Goal: Task Accomplishment & Management: Complete application form

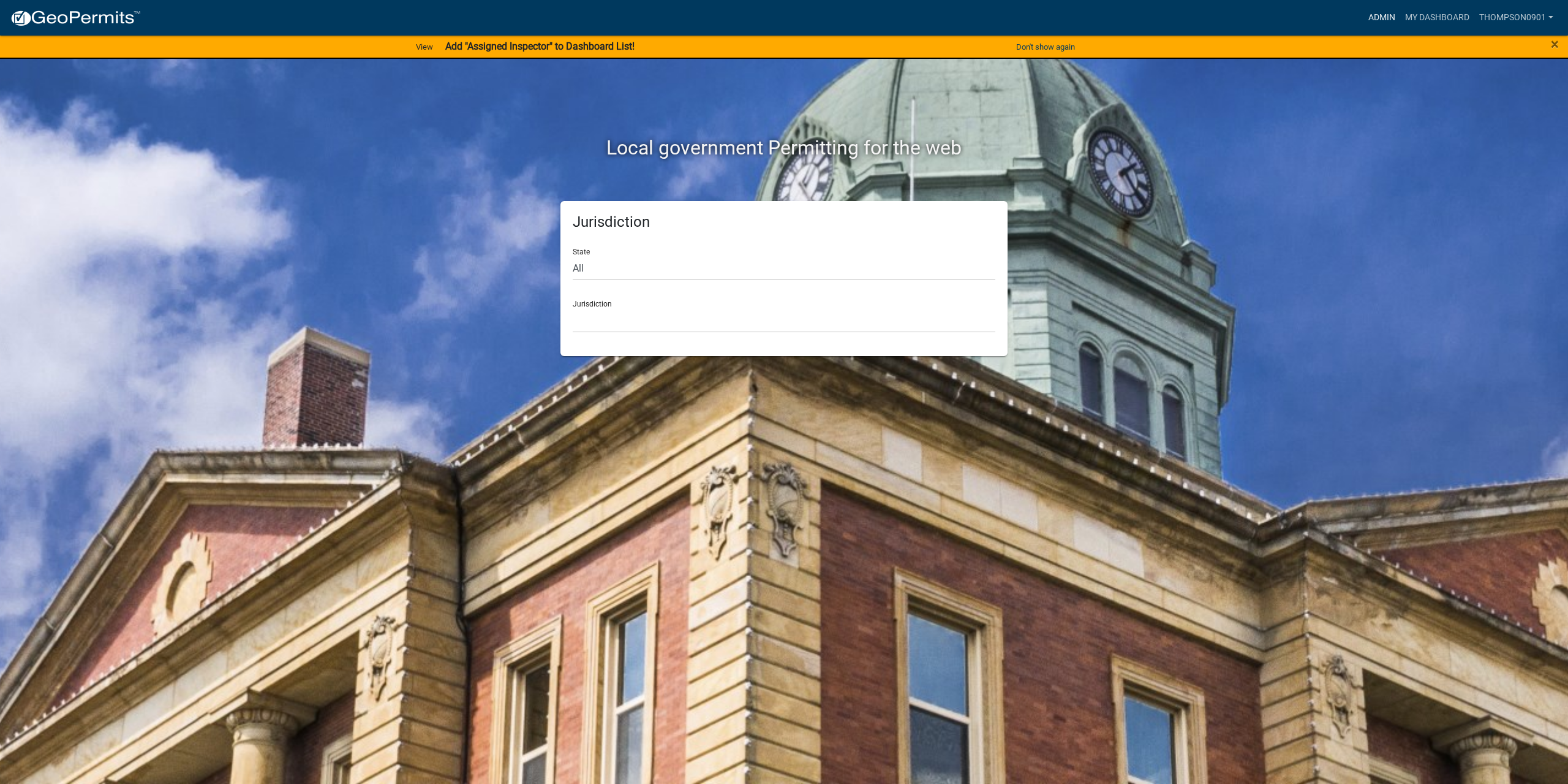
click at [1387, 14] on link "Admin" at bounding box center [1382, 18] width 37 height 24
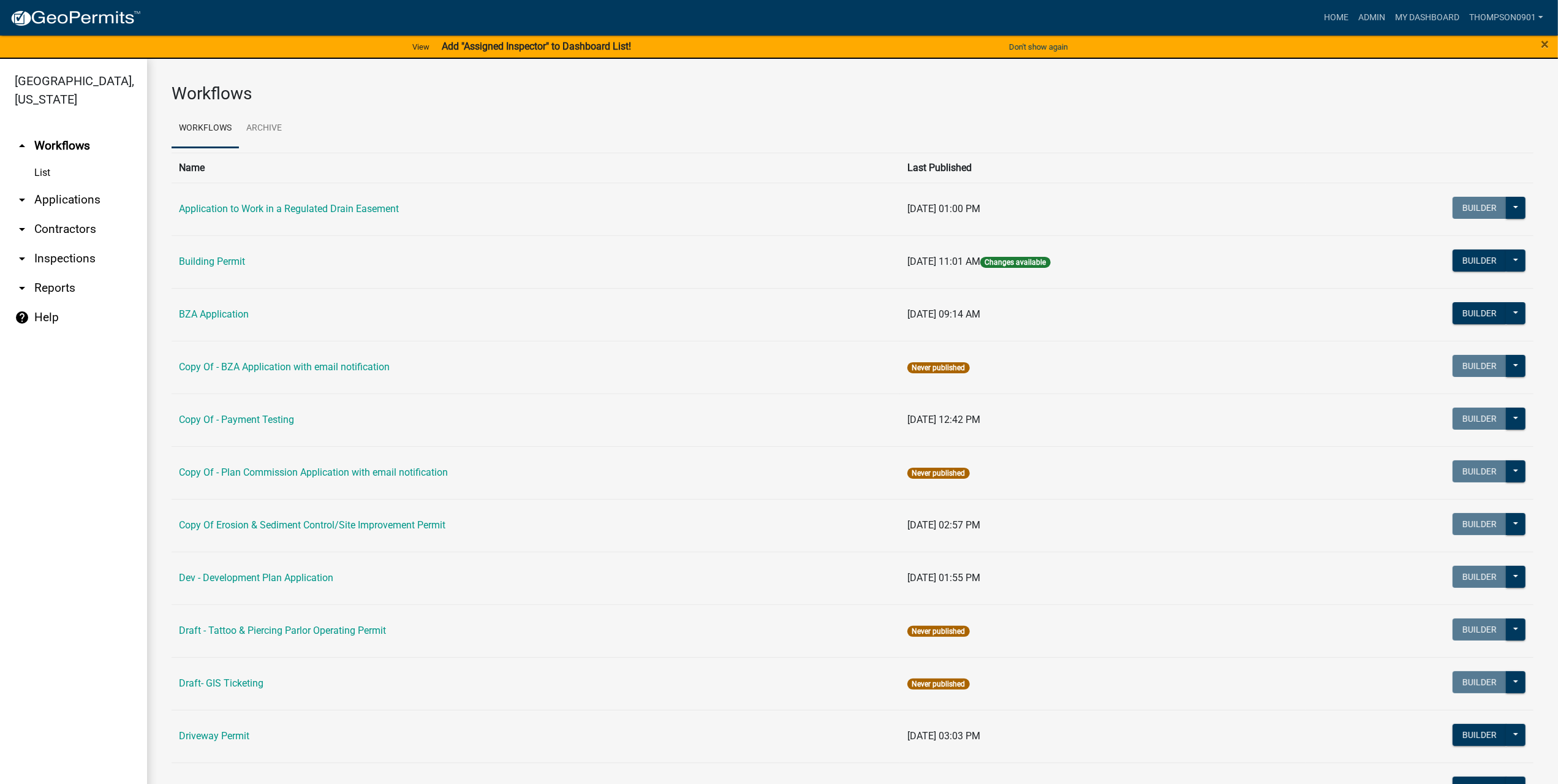
click at [89, 185] on link "arrow_drop_down Applications" at bounding box center [73, 200] width 147 height 29
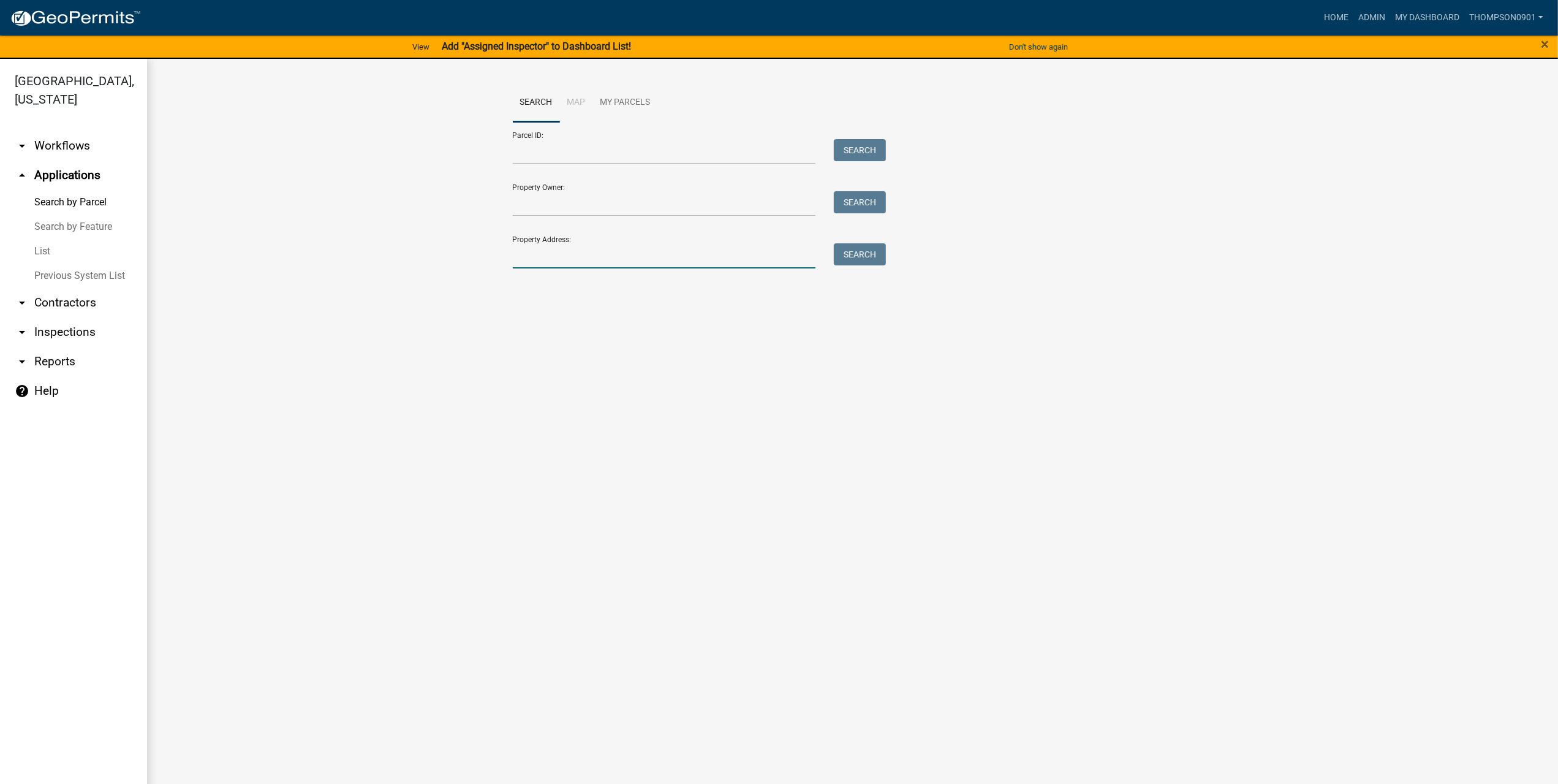
click at [586, 256] on input "Property Address:" at bounding box center [664, 256] width 303 height 26
type input "738 w 700 n"
click at [845, 256] on button "Search" at bounding box center [860, 254] width 52 height 22
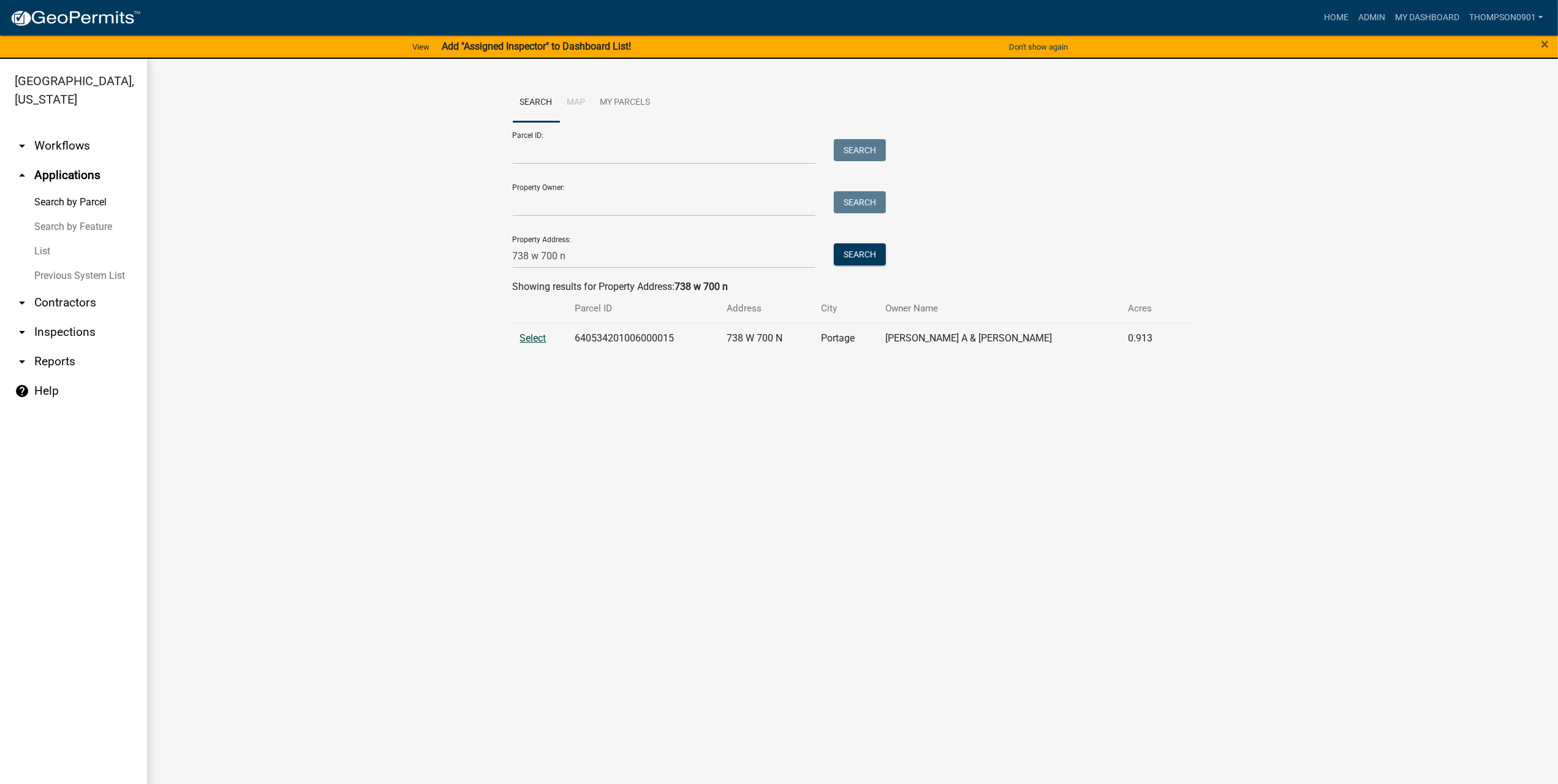
click at [528, 335] on span "Select" at bounding box center [533, 338] width 26 height 12
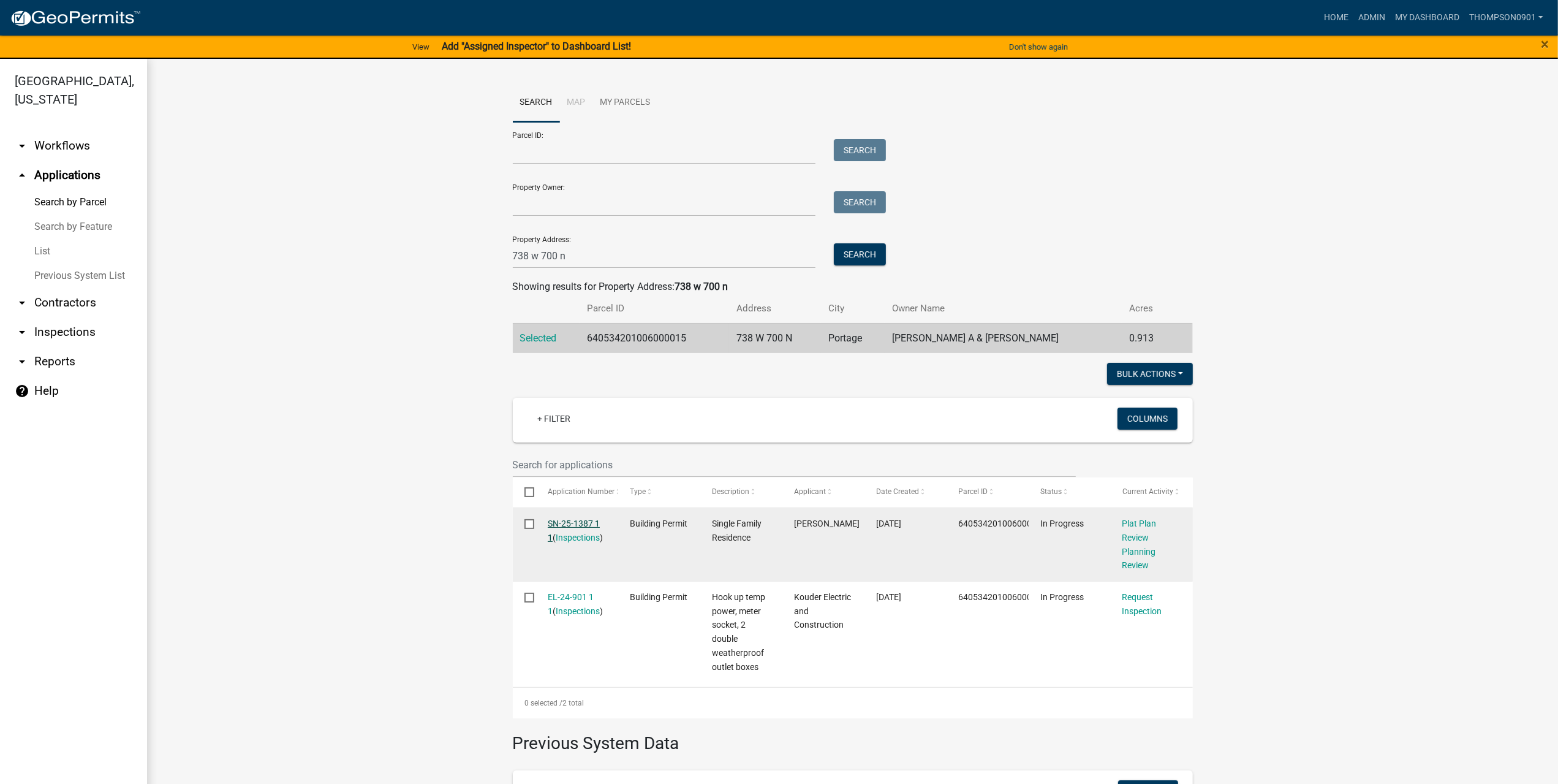
click at [584, 526] on link "SN-25-1387 1 1" at bounding box center [573, 530] width 52 height 24
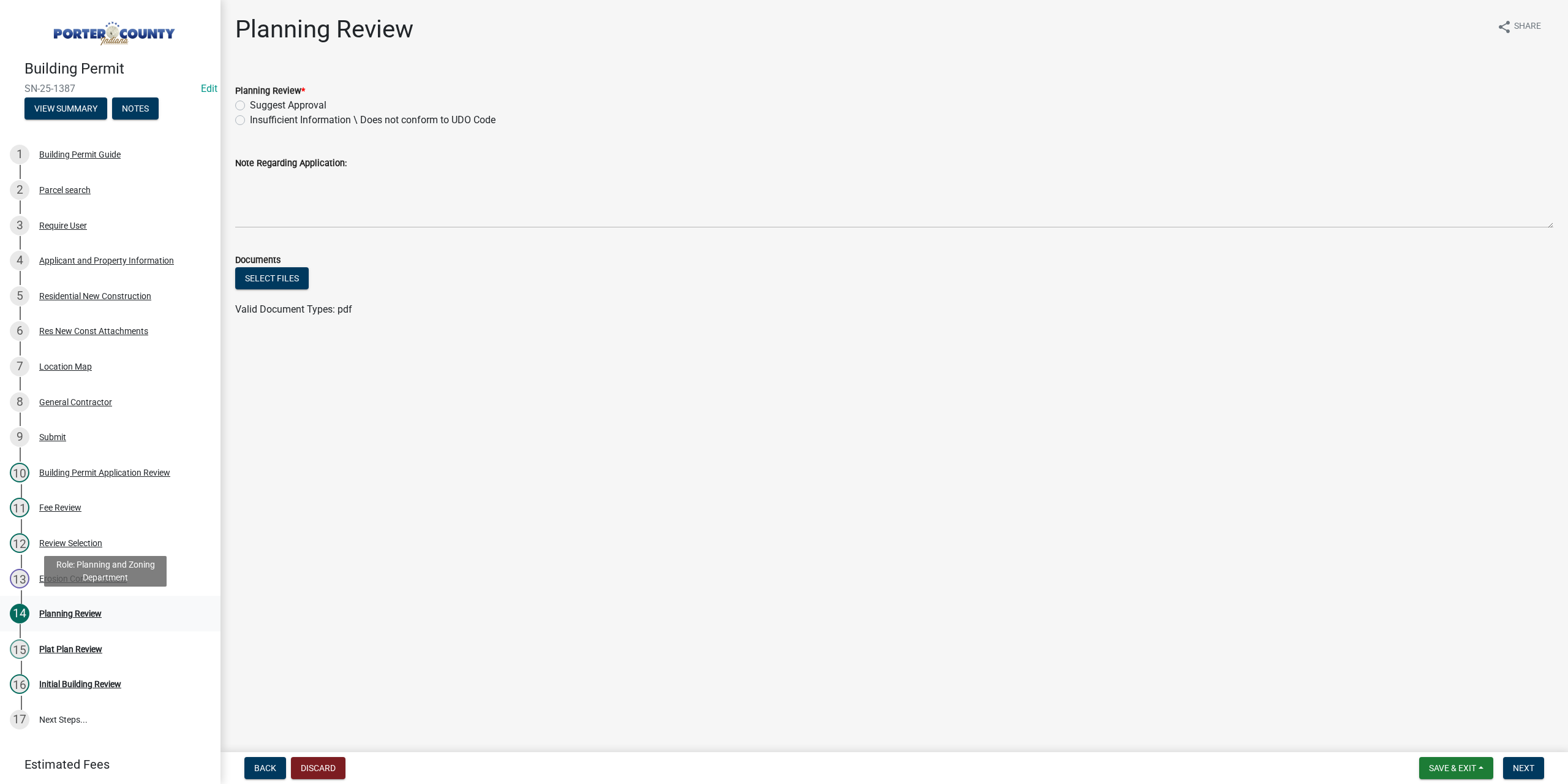
click at [76, 612] on div "Planning Review" at bounding box center [70, 612] width 62 height 8
click at [78, 646] on div "Plat Plan Review" at bounding box center [70, 648] width 63 height 8
click at [90, 619] on div "14 Planning Review" at bounding box center [105, 612] width 191 height 19
click at [110, 331] on div "Res New Const Attachments" at bounding box center [93, 330] width 109 height 8
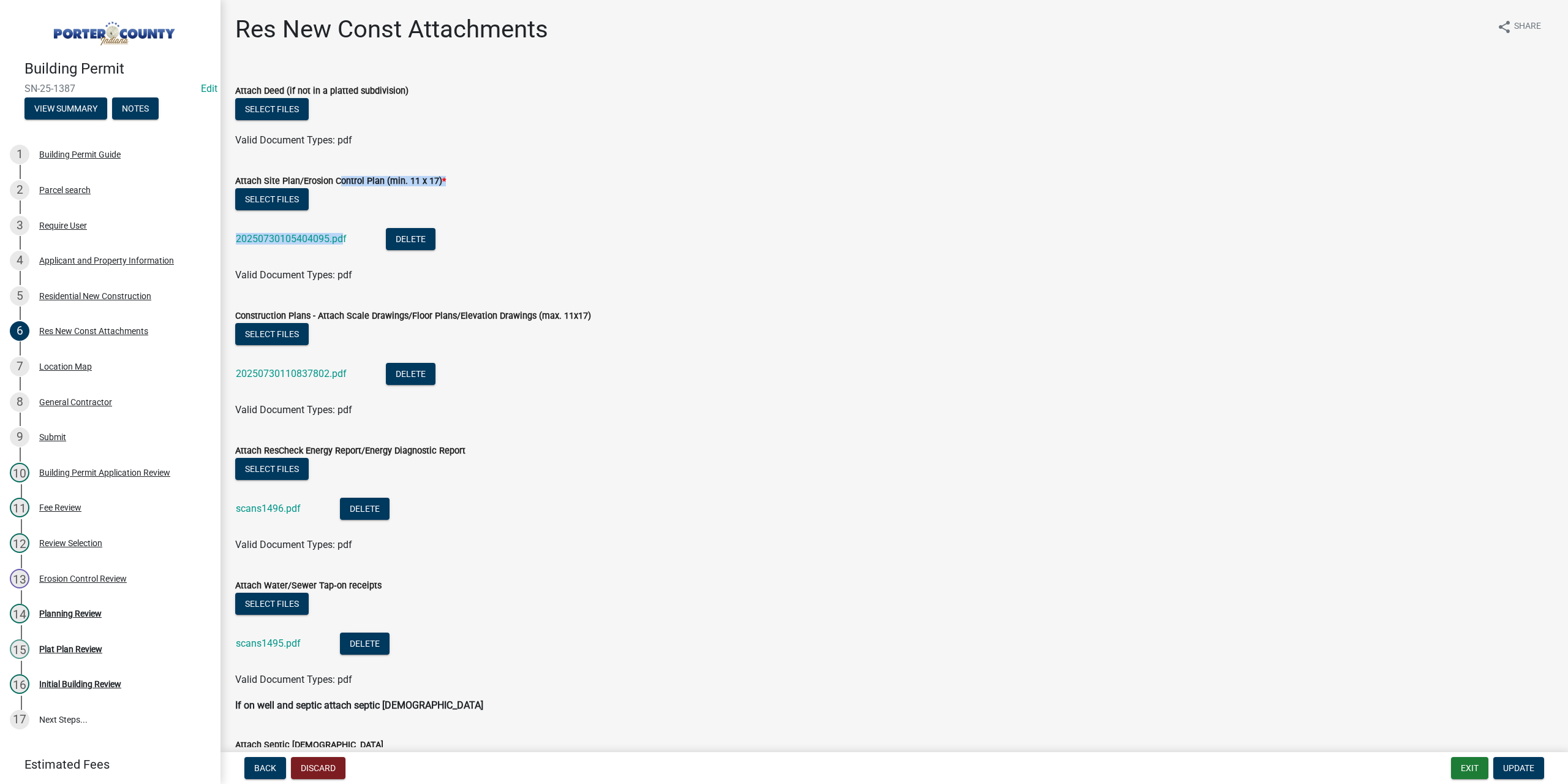
drag, startPoint x: 336, startPoint y: 191, endPoint x: 342, endPoint y: 228, distance: 37.5
click at [342, 228] on form "Attach Site Plan/Erosion Control Plan (min. 11 x 17) * Select files 20250730105…" at bounding box center [894, 221] width 1319 height 124
click at [651, 233] on li "20250730105404095.pdf Delete" at bounding box center [894, 240] width 1319 height 45
click at [295, 235] on link "20250730105404095.pdf" at bounding box center [290, 238] width 110 height 12
click at [330, 373] on link "20250730110837802.pdf" at bounding box center [290, 373] width 110 height 12
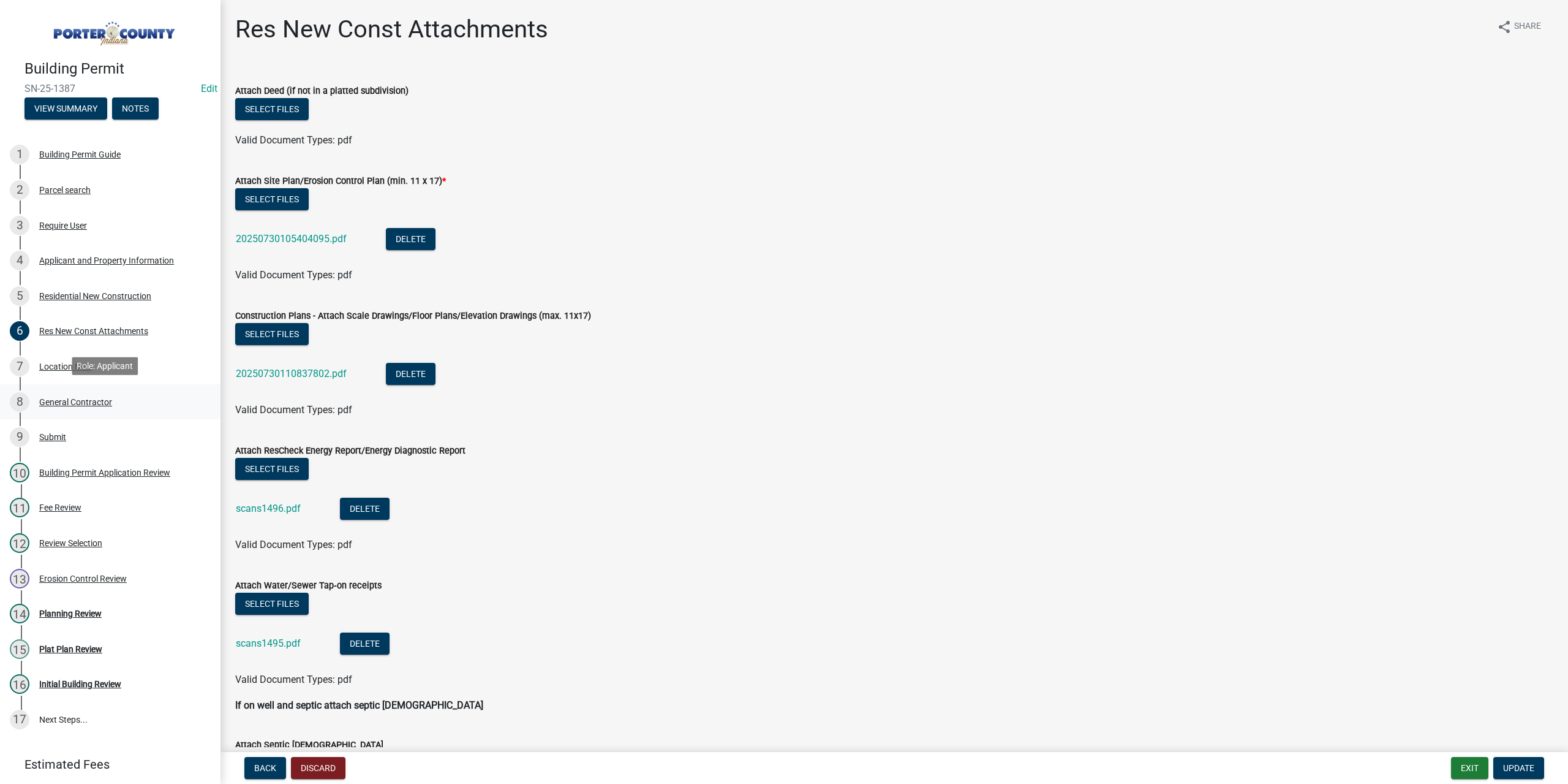
click at [99, 398] on div "General Contractor" at bounding box center [76, 402] width 73 height 8
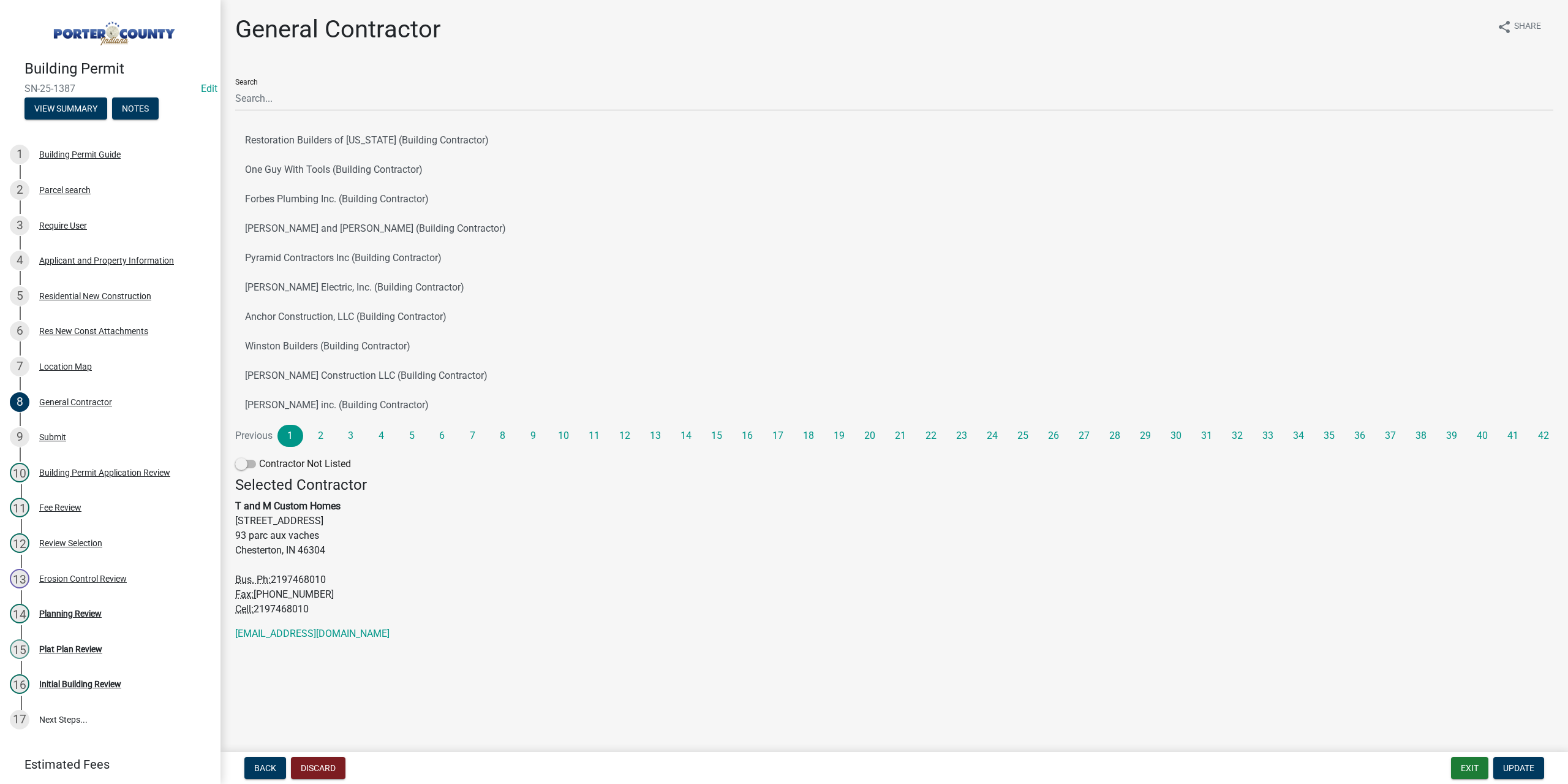
drag, startPoint x: 89, startPoint y: 85, endPoint x: 21, endPoint y: 83, distance: 68.0
click at [21, 83] on div "Building Permit SN-25-1387 Edit View Summary Notes" at bounding box center [110, 86] width 201 height 72
copy span "SN-25-1387"
click at [1471, 768] on button "Exit" at bounding box center [1469, 768] width 37 height 22
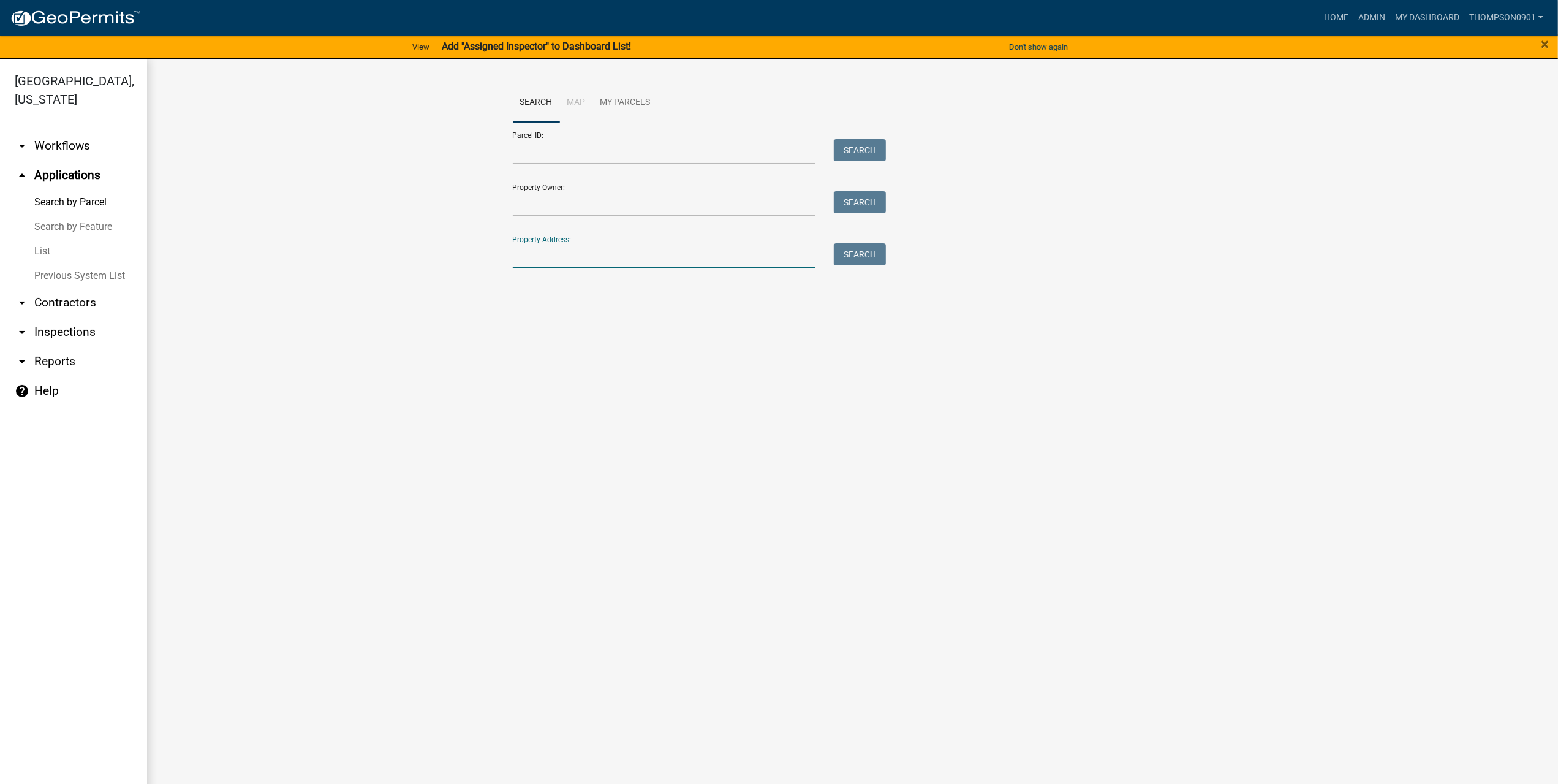
click at [573, 251] on input "Property Address:" at bounding box center [664, 256] width 303 height 26
type input "1792 stu"
drag, startPoint x: 589, startPoint y: 258, endPoint x: 105, endPoint y: 269, distance: 484.1
click at [117, 271] on div "[GEOGRAPHIC_DATA], [US_STATE] arrow_drop_down Workflows List arrow_drop_up Appl…" at bounding box center [779, 428] width 1558 height 739
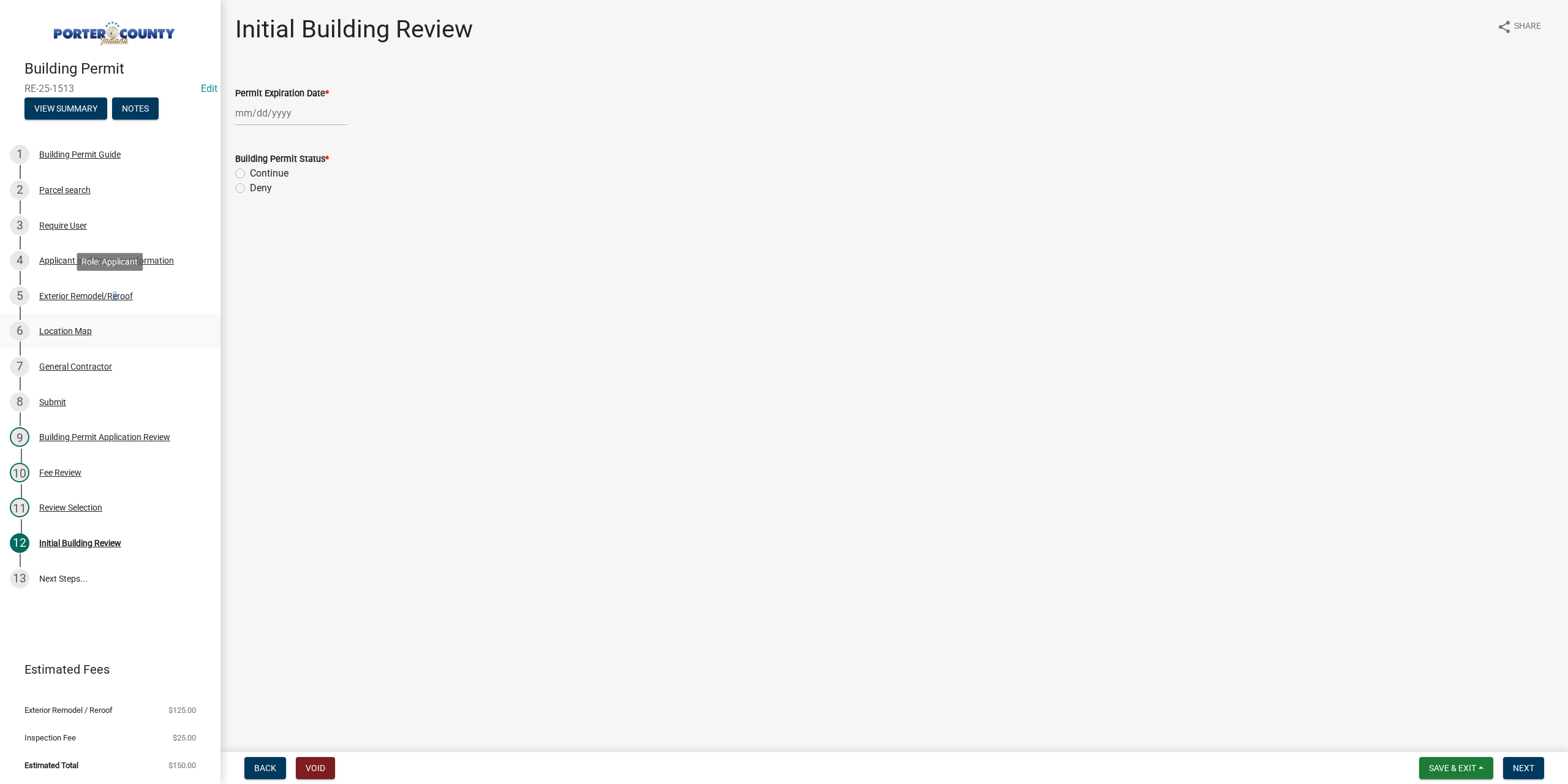
drag, startPoint x: 110, startPoint y: 292, endPoint x: 86, endPoint y: 345, distance: 58.2
click at [110, 292] on div "Exterior Remodel/Reroof" at bounding box center [86, 296] width 94 height 8
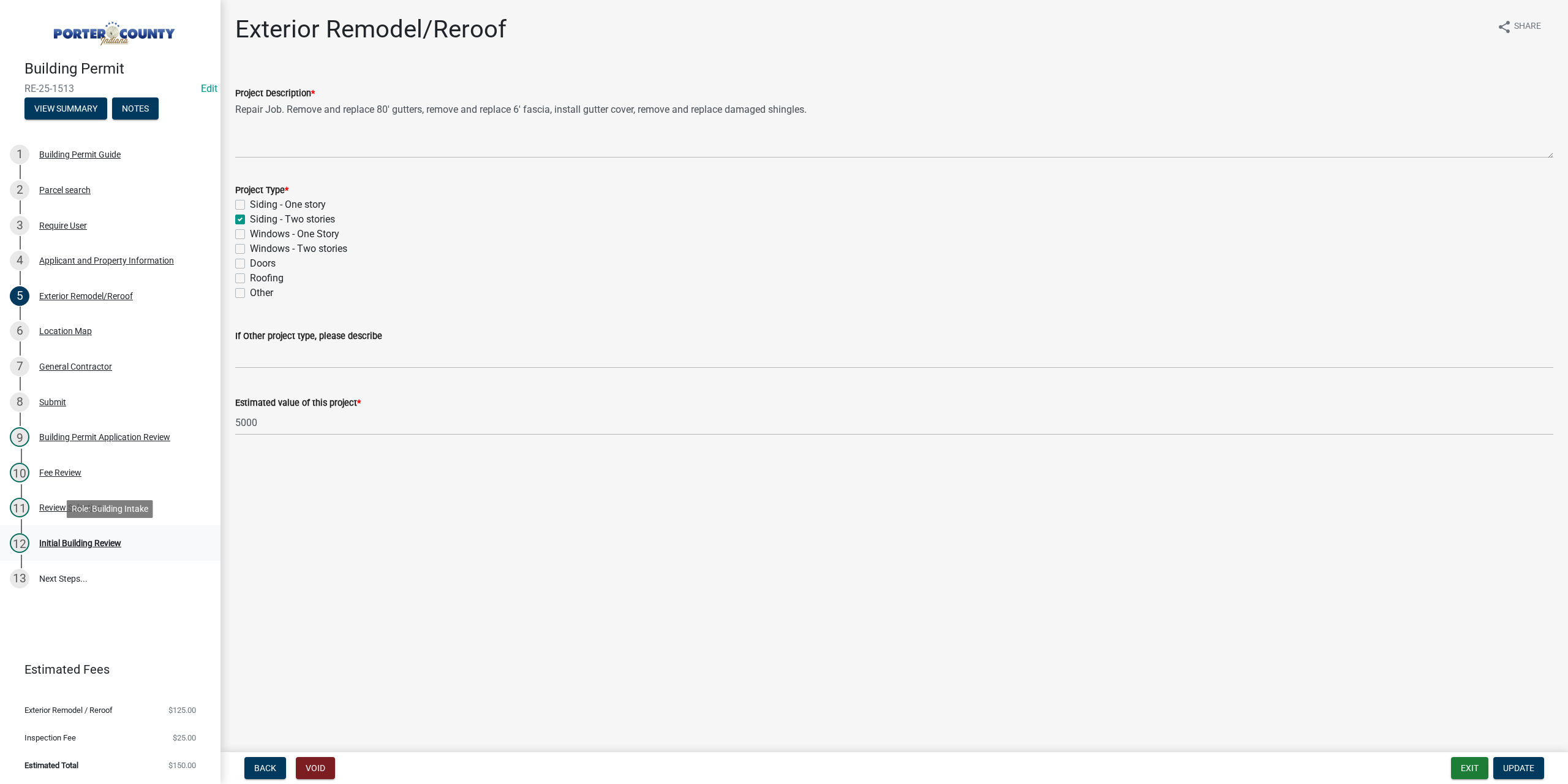
click at [63, 539] on div "Initial Building Review" at bounding box center [80, 542] width 82 height 8
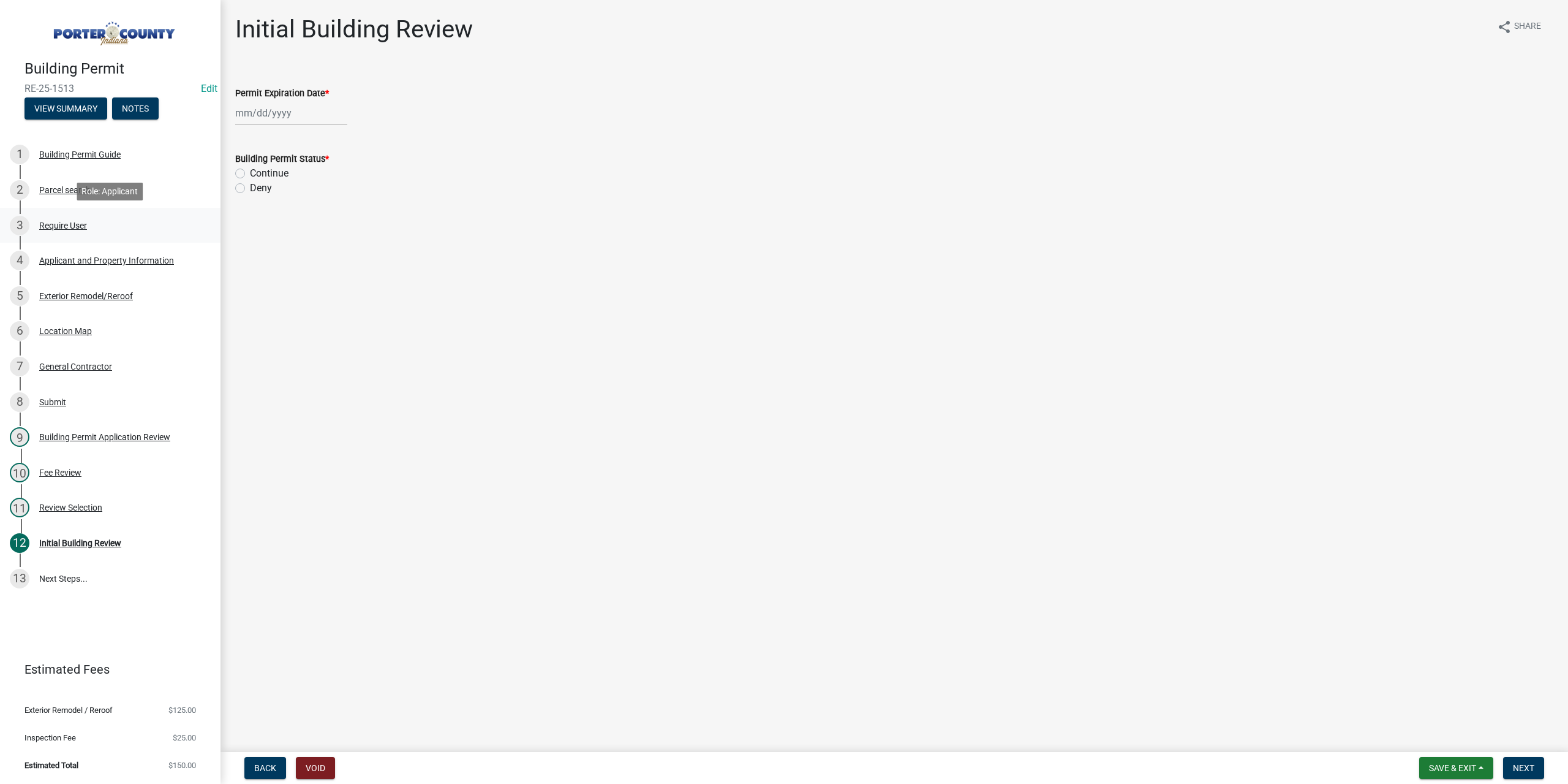
click at [78, 212] on link "3 Require User" at bounding box center [110, 225] width 221 height 36
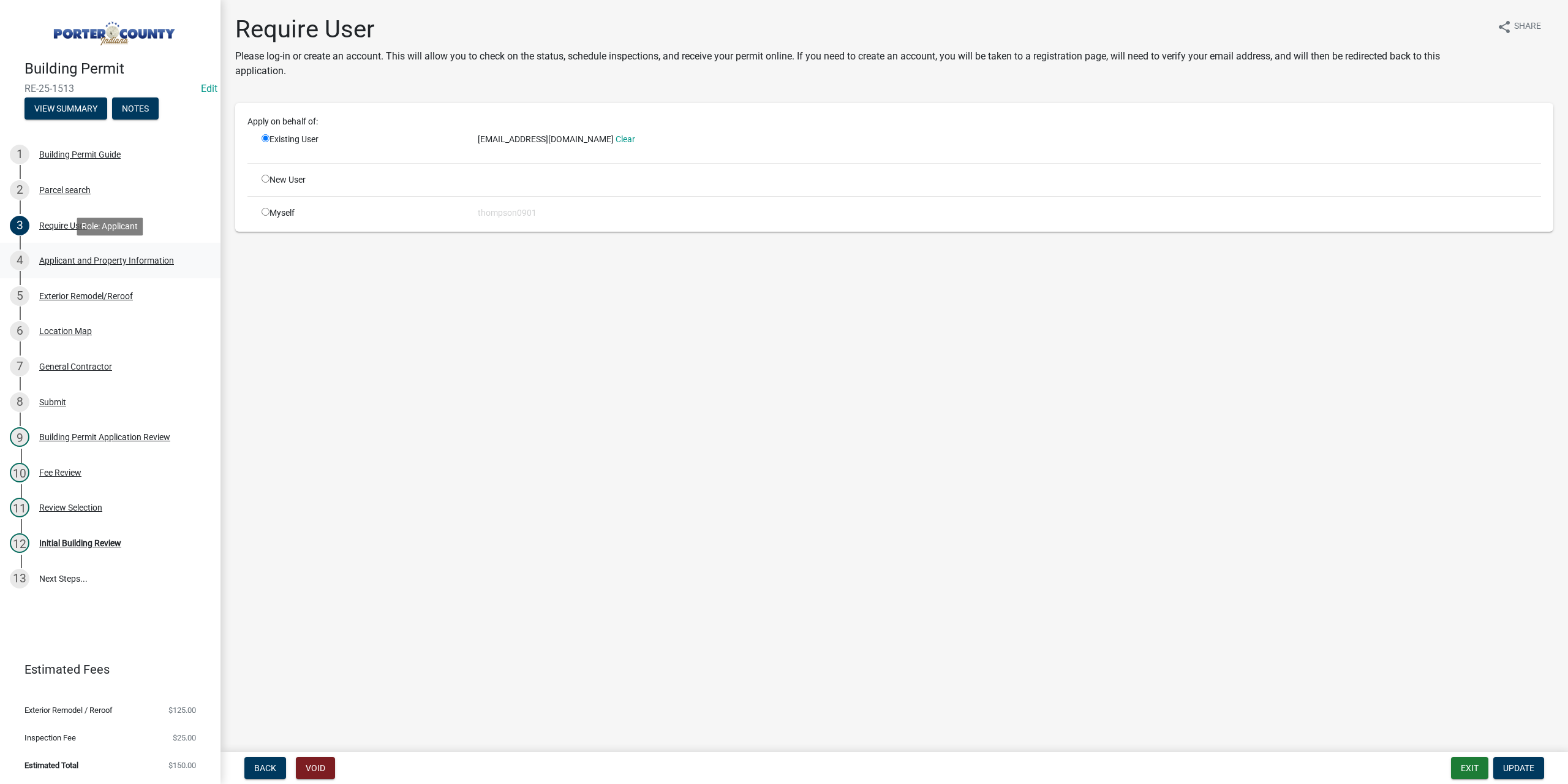
click at [77, 263] on div "Applicant and Property Information" at bounding box center [107, 260] width 135 height 8
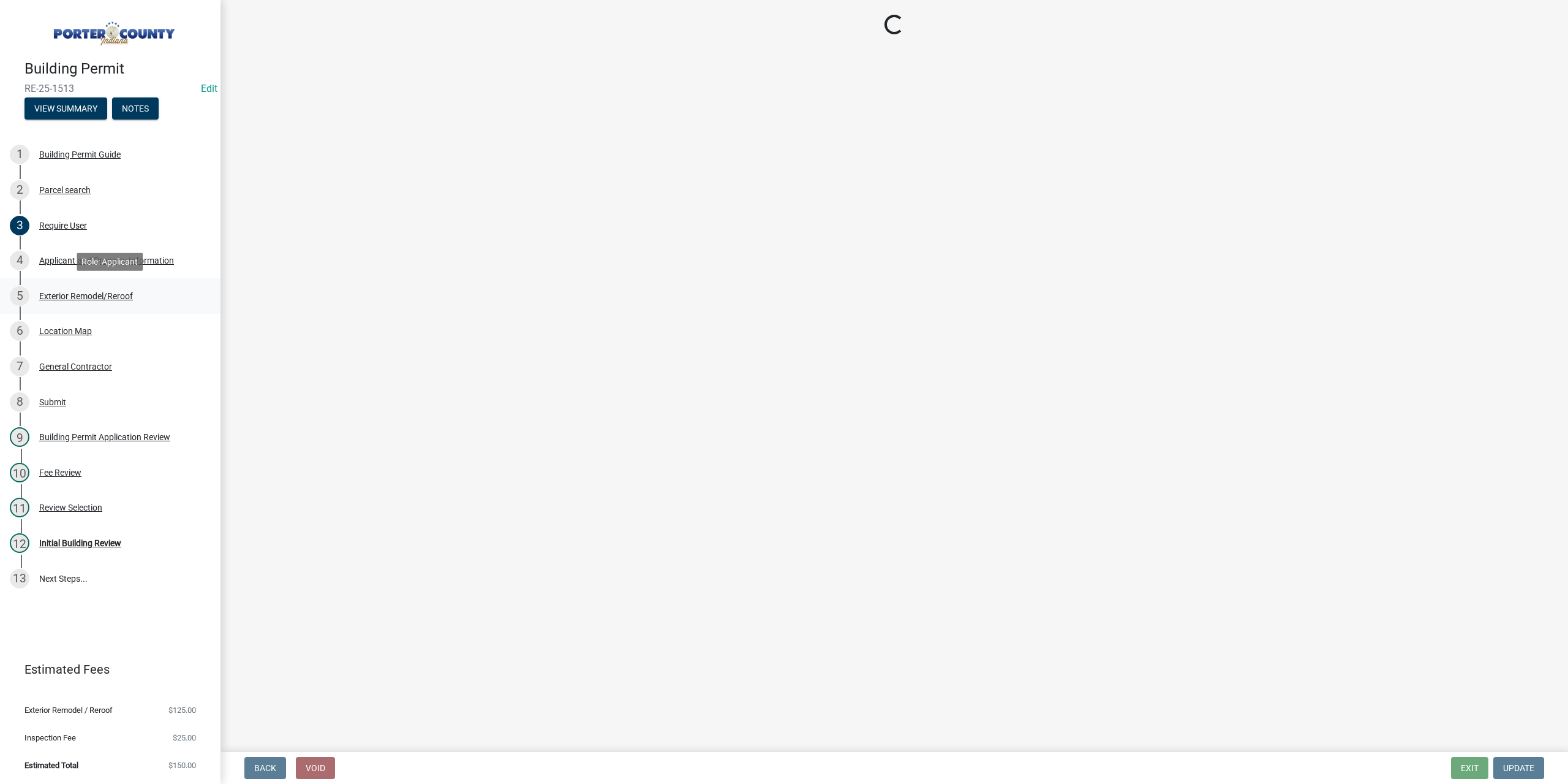
select select "eebc071e-620a-4db8-83e9-cb6b194c67e9"
select select "c796f995-08fe-487b-a20e-70ab553361d3"
select select "e2d1b1d7-ccc9-456b-9e96-e16306515997"
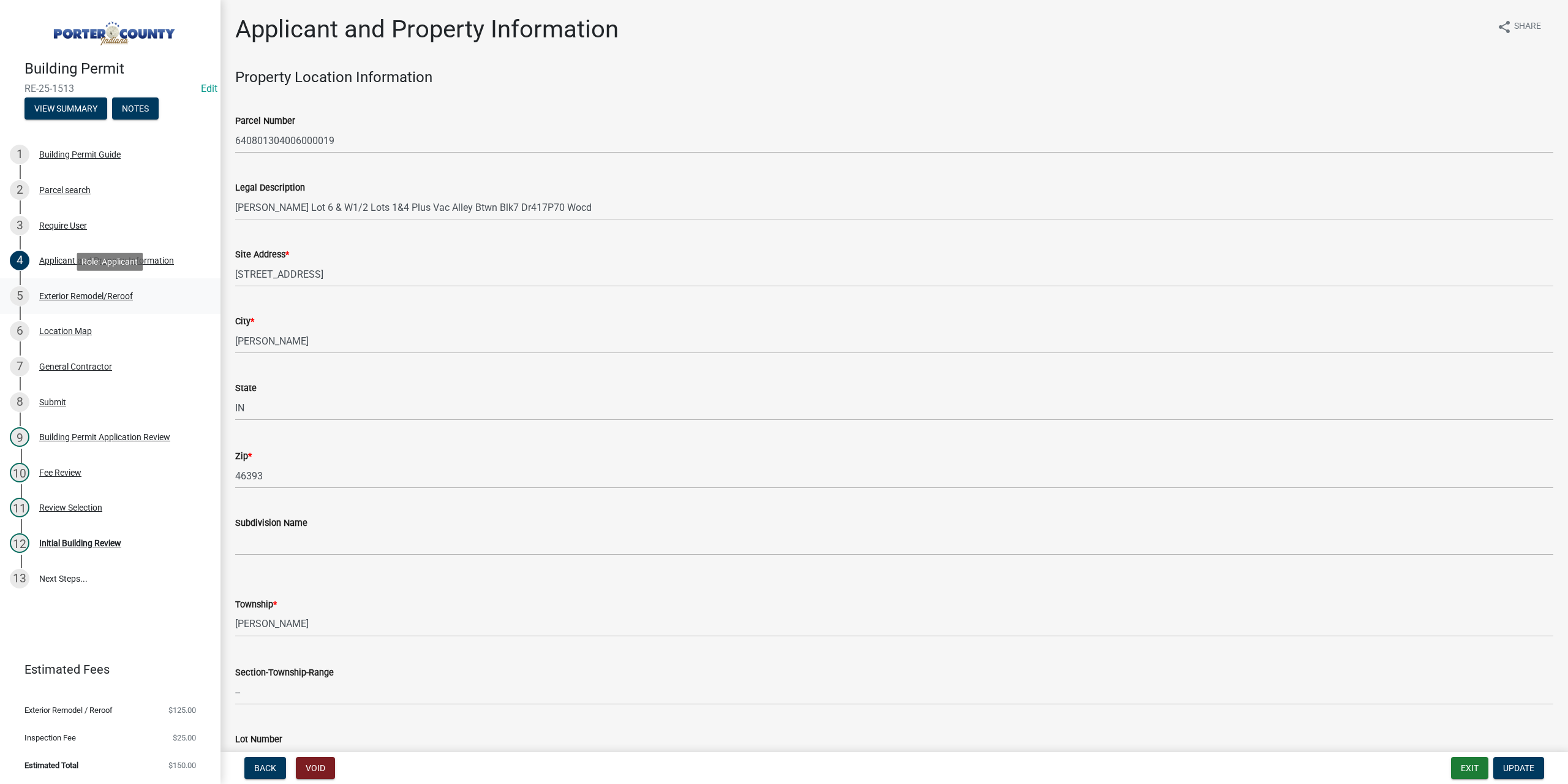
click at [72, 294] on div "Exterior Remodel/Reroof" at bounding box center [86, 296] width 94 height 8
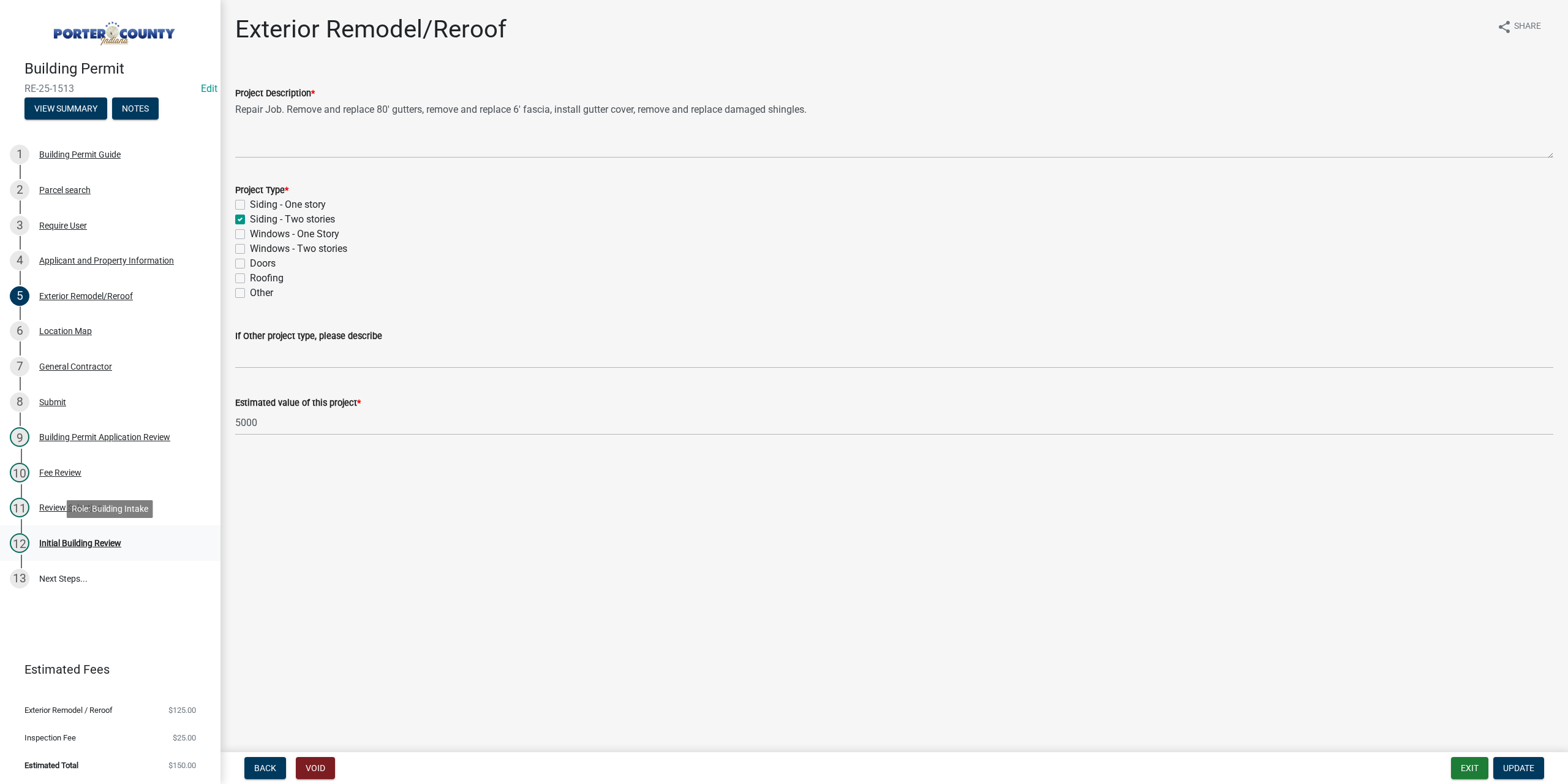
click at [100, 543] on div "Initial Building Review" at bounding box center [80, 542] width 82 height 8
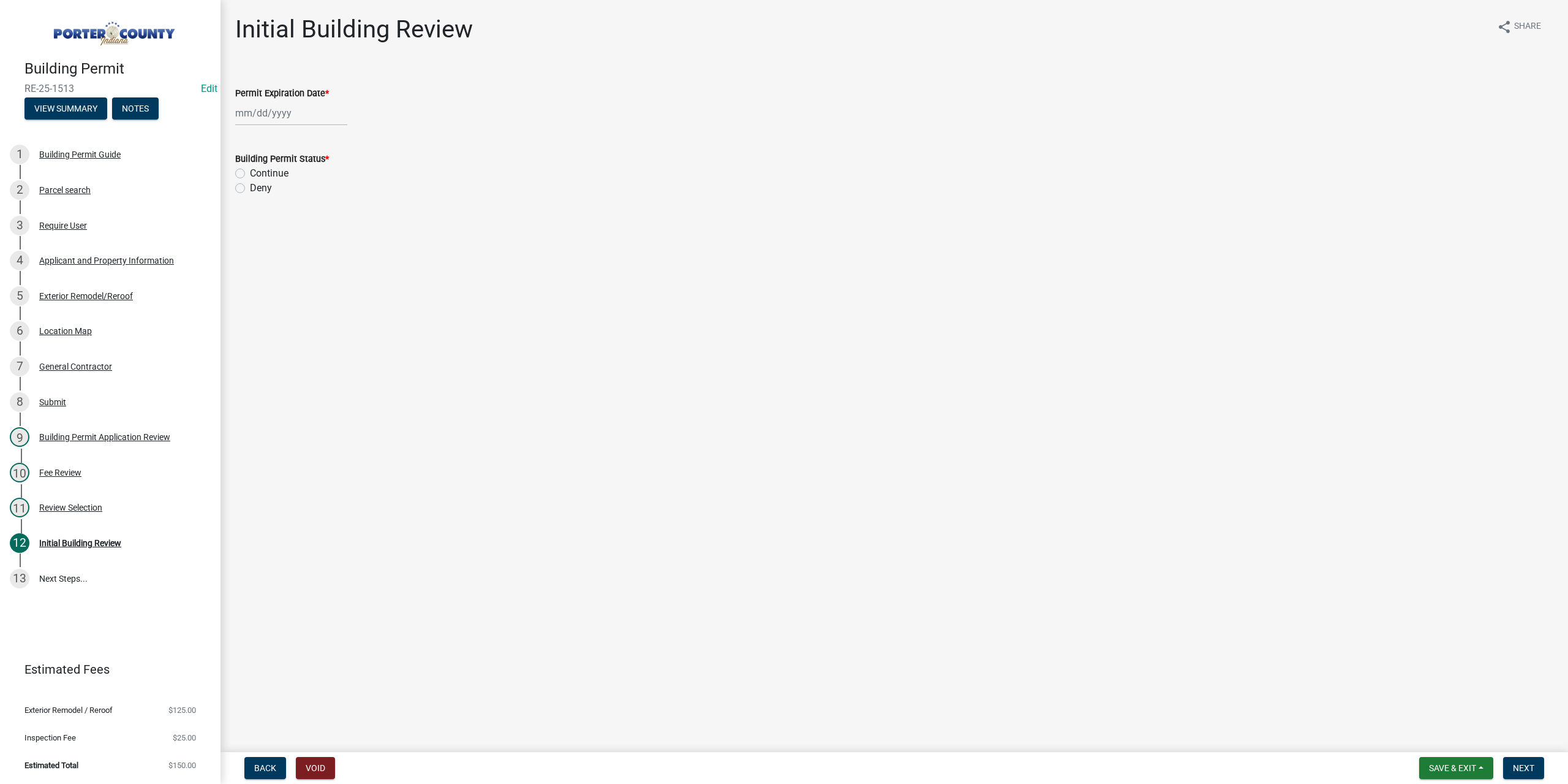
click at [296, 115] on div at bounding box center [291, 113] width 112 height 26
select select "8"
click at [316, 139] on select "1525 1526 1527 1528 1529 1530 1531 1532 1533 1534 1535 1536 1537 1538 1539 1540…" at bounding box center [331, 140] width 44 height 18
select select "2026"
click at [309, 131] on select "1525 1526 1527 1528 1529 1530 1531 1532 1533 1534 1535 1536 1537 1538 1539 1540…" at bounding box center [331, 140] width 44 height 18
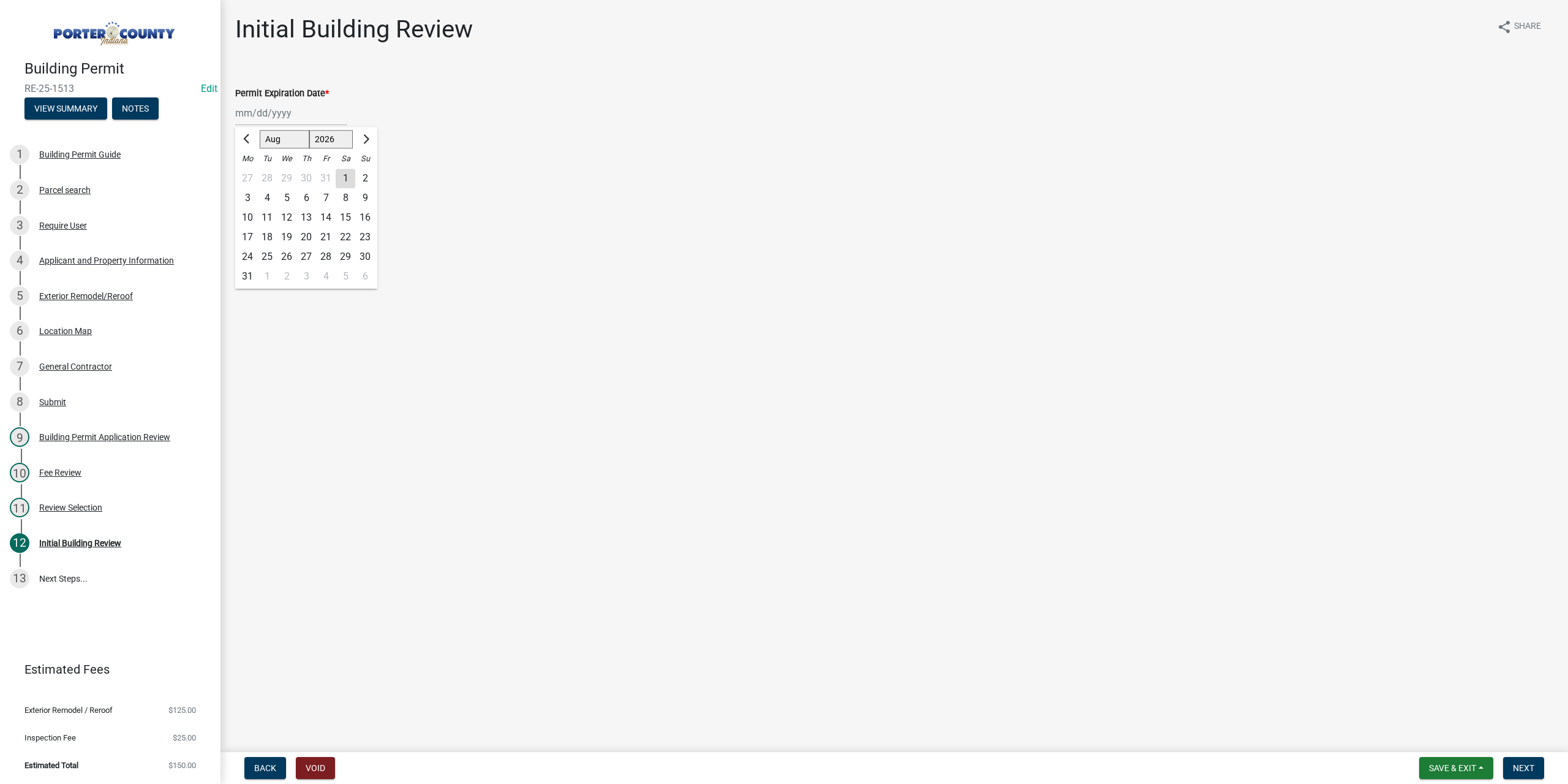
click at [323, 217] on div "14" at bounding box center [325, 217] width 19 height 19
type input "08/14/2026"
click at [250, 169] on label "Continue" at bounding box center [269, 173] width 38 height 15
click at [250, 169] on input "Continue" at bounding box center [254, 170] width 8 height 8
radio input "true"
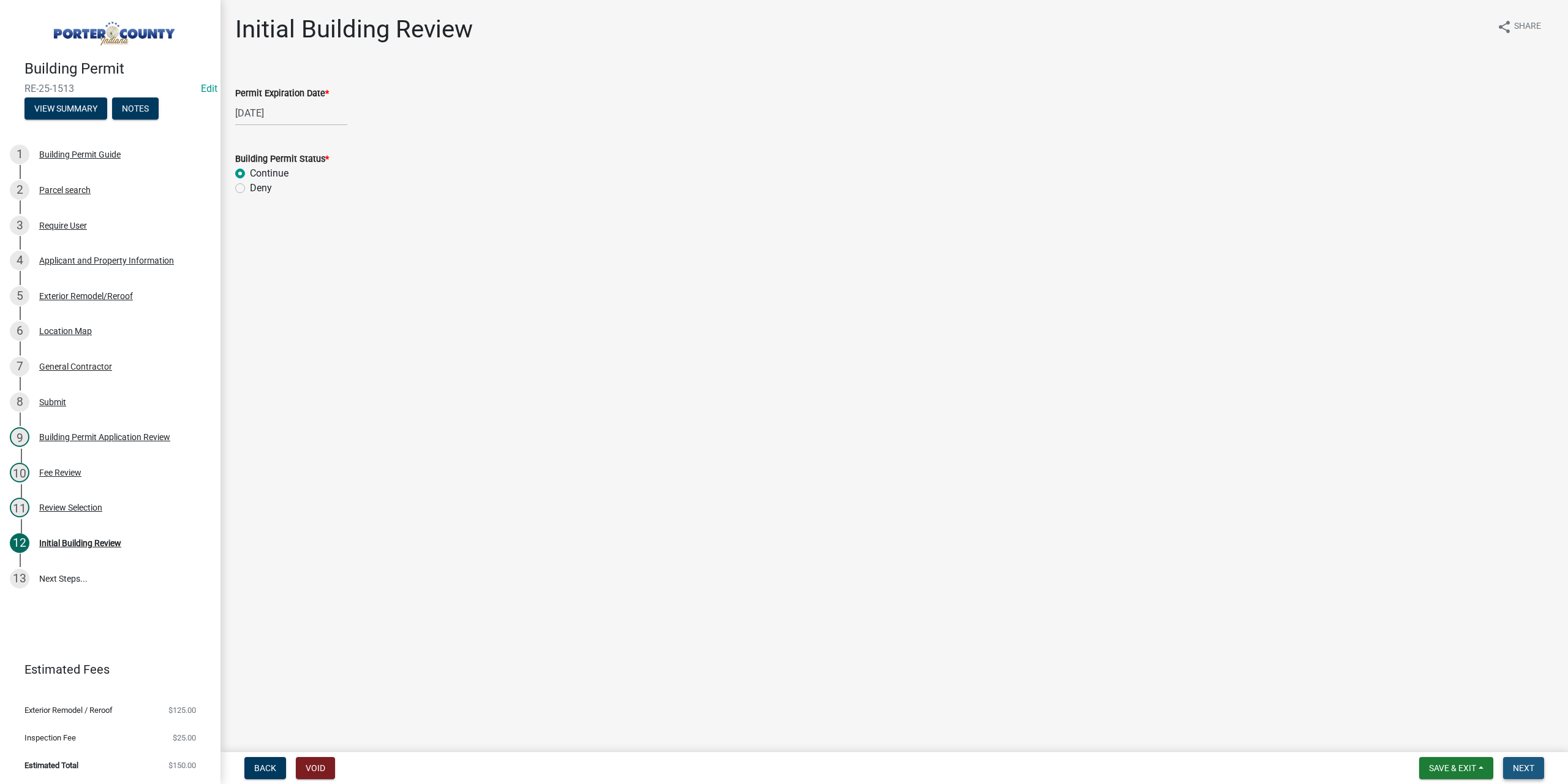
click at [1526, 759] on button "Next" at bounding box center [1523, 768] width 41 height 22
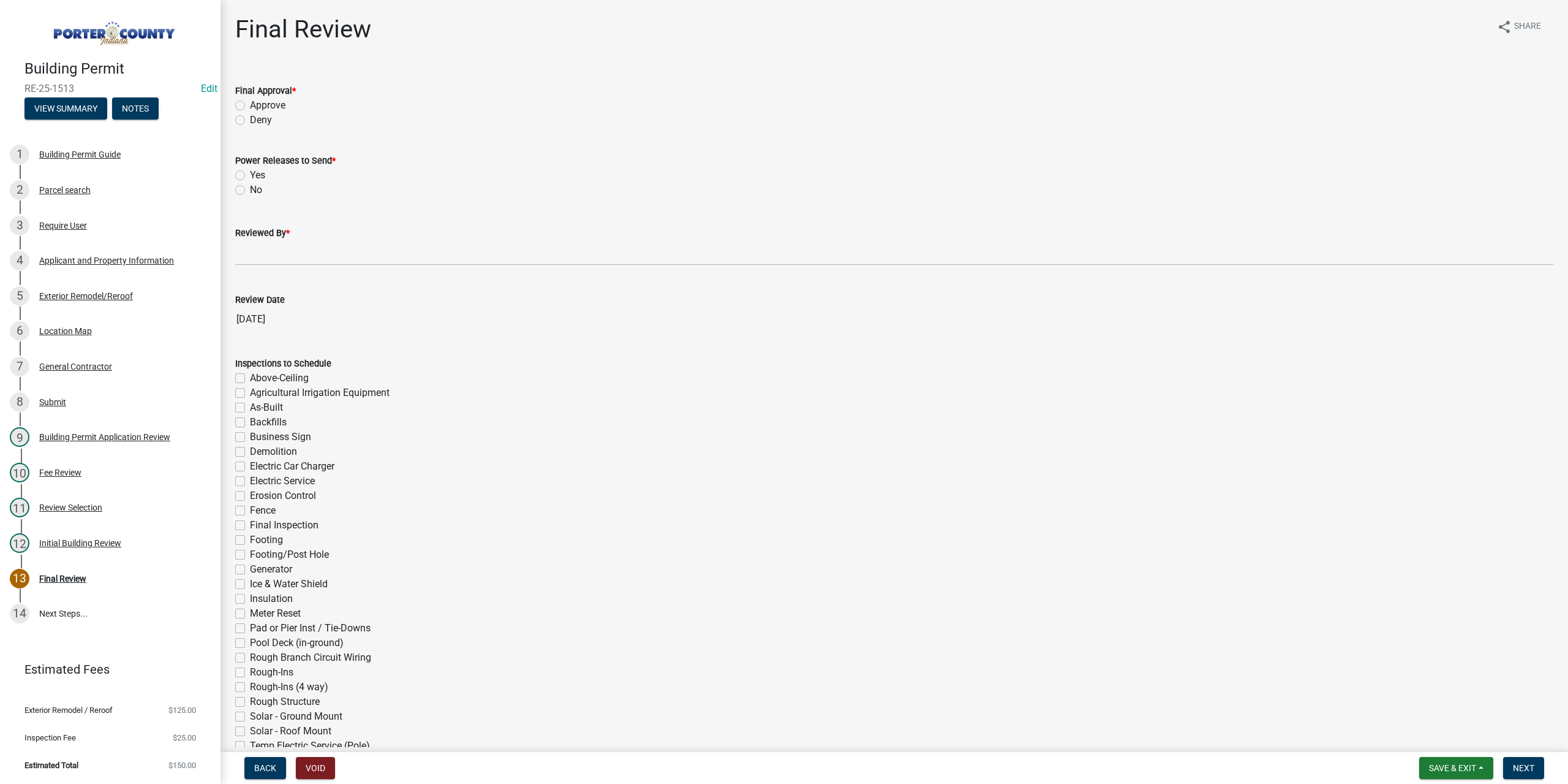
click at [250, 105] on label "Approve" at bounding box center [267, 105] width 36 height 15
click at [250, 105] on input "Approve" at bounding box center [254, 101] width 8 height 8
radio input "true"
click at [250, 187] on label "No" at bounding box center [256, 190] width 12 height 15
click at [250, 187] on input "No" at bounding box center [254, 186] width 8 height 8
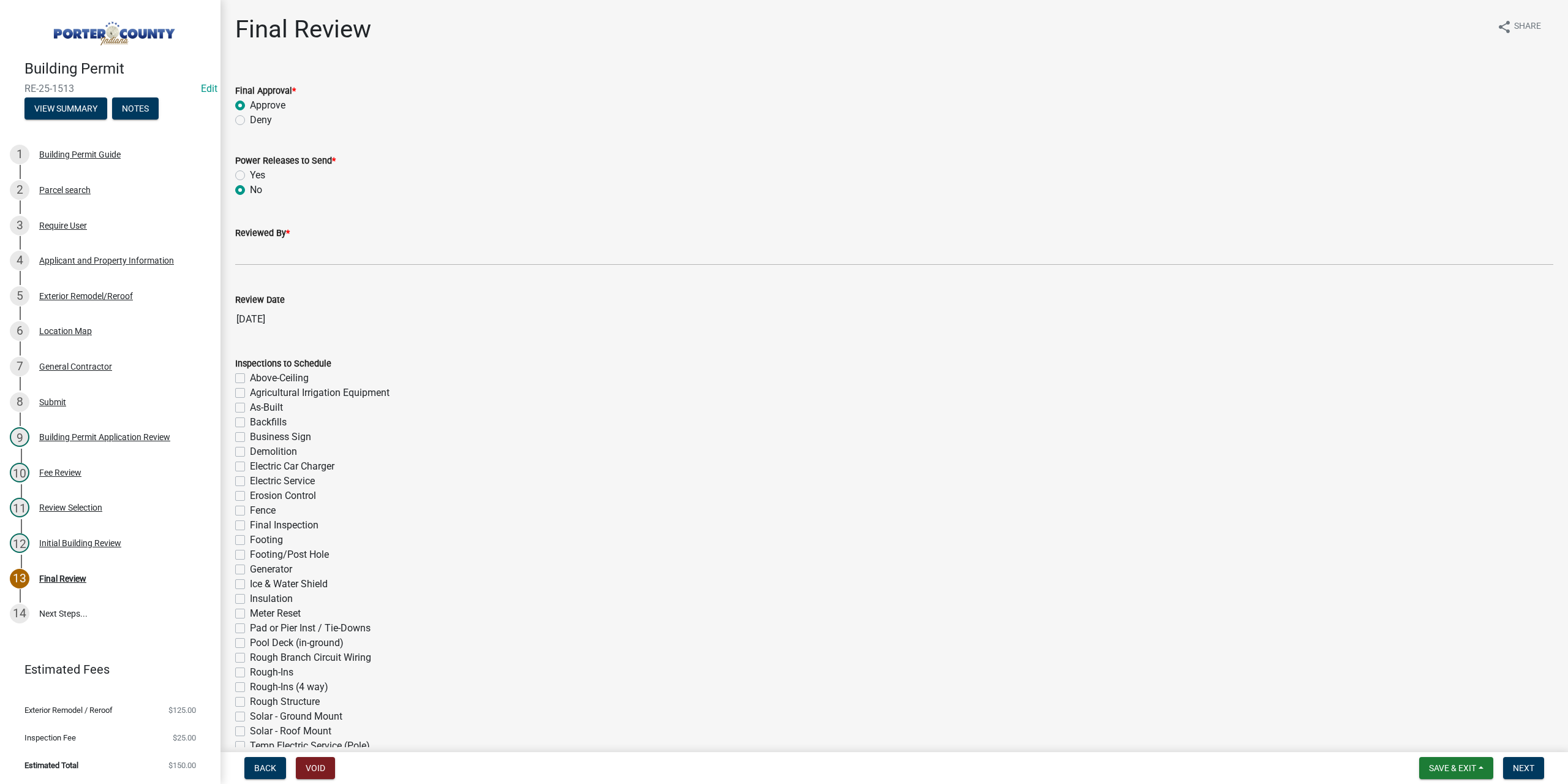
radio input "true"
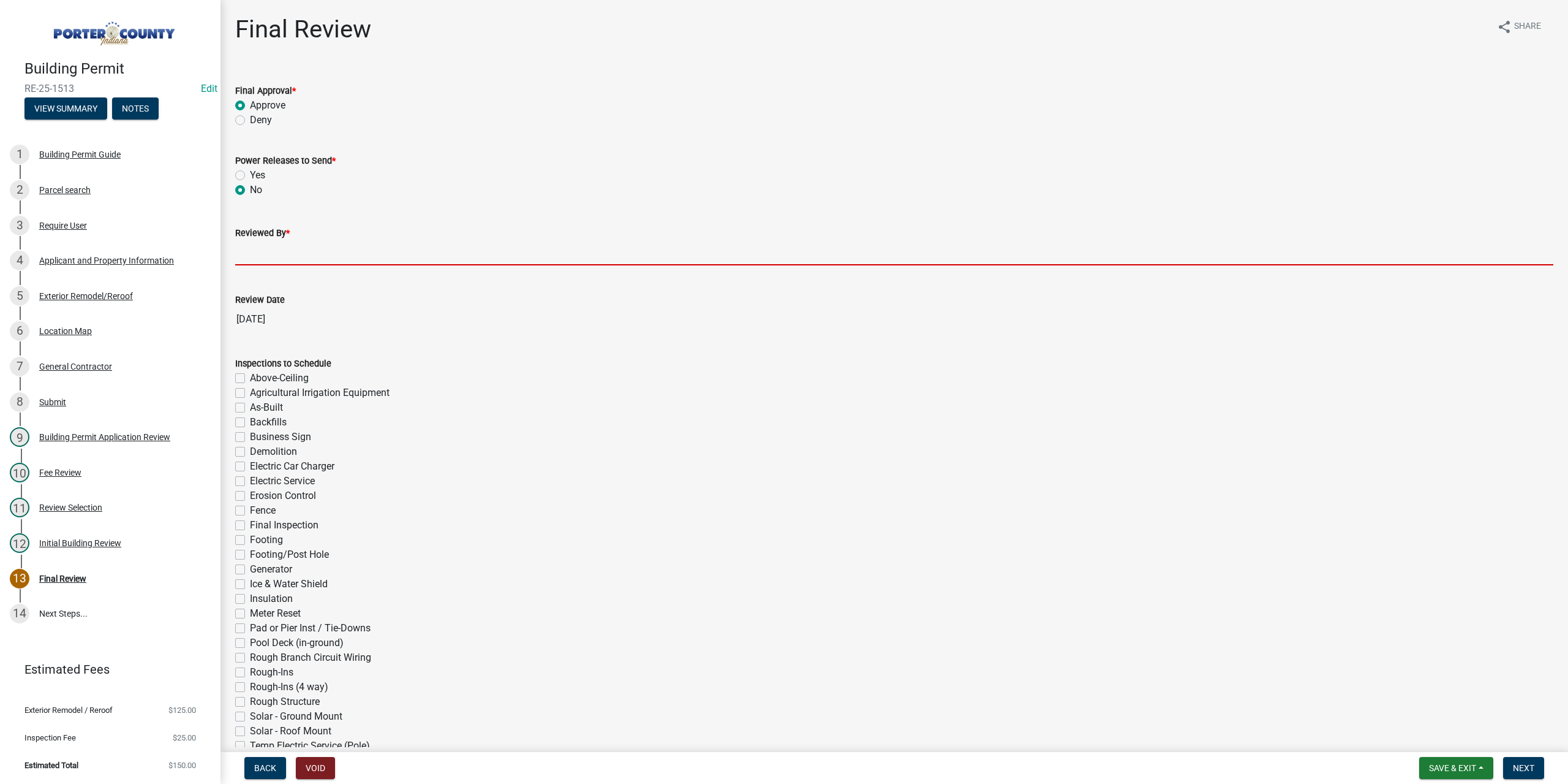
click at [243, 255] on input "Reviewed By *" at bounding box center [894, 253] width 1319 height 26
type input "TT"
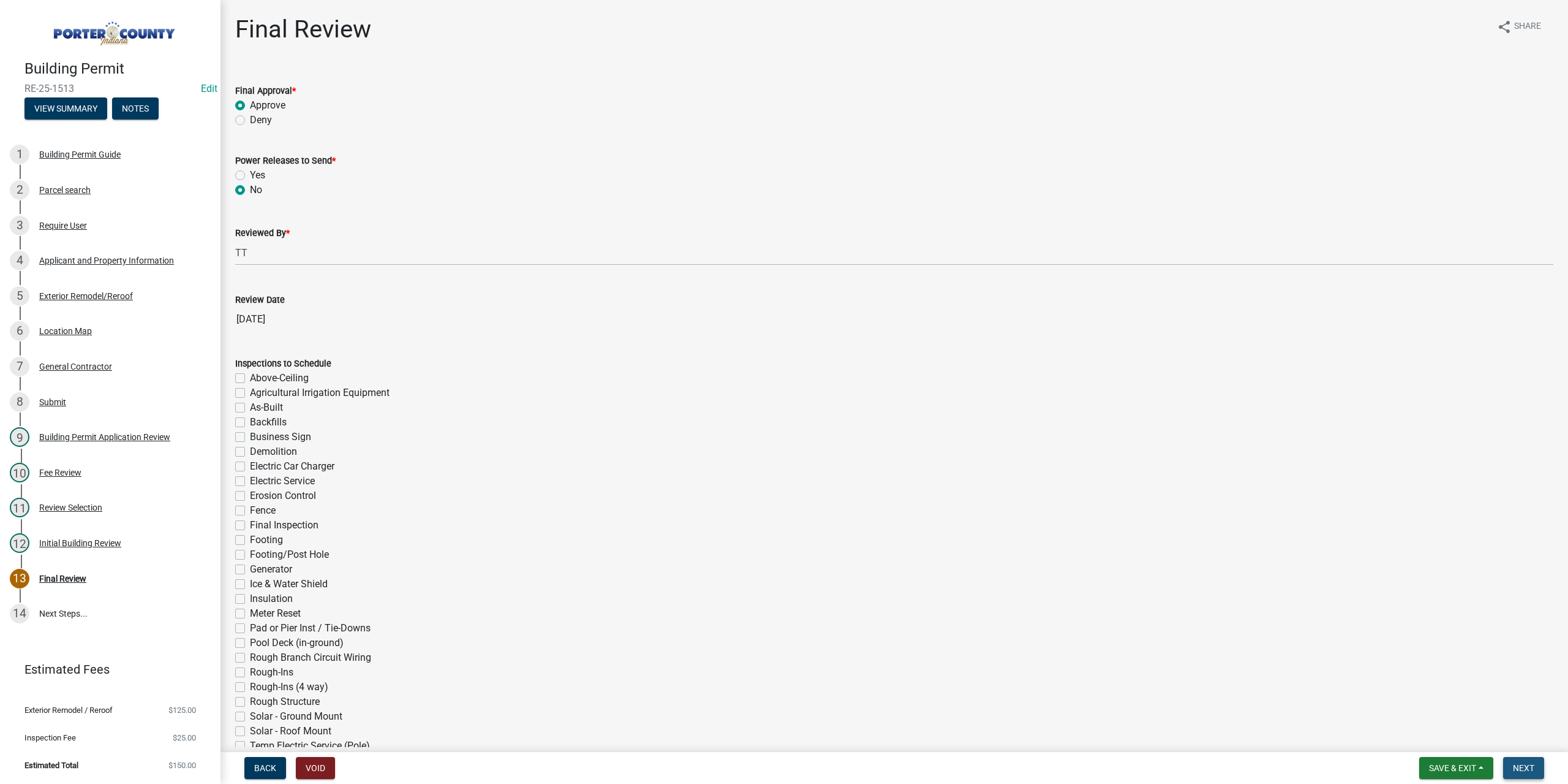
click at [1521, 775] on button "Next" at bounding box center [1523, 768] width 41 height 22
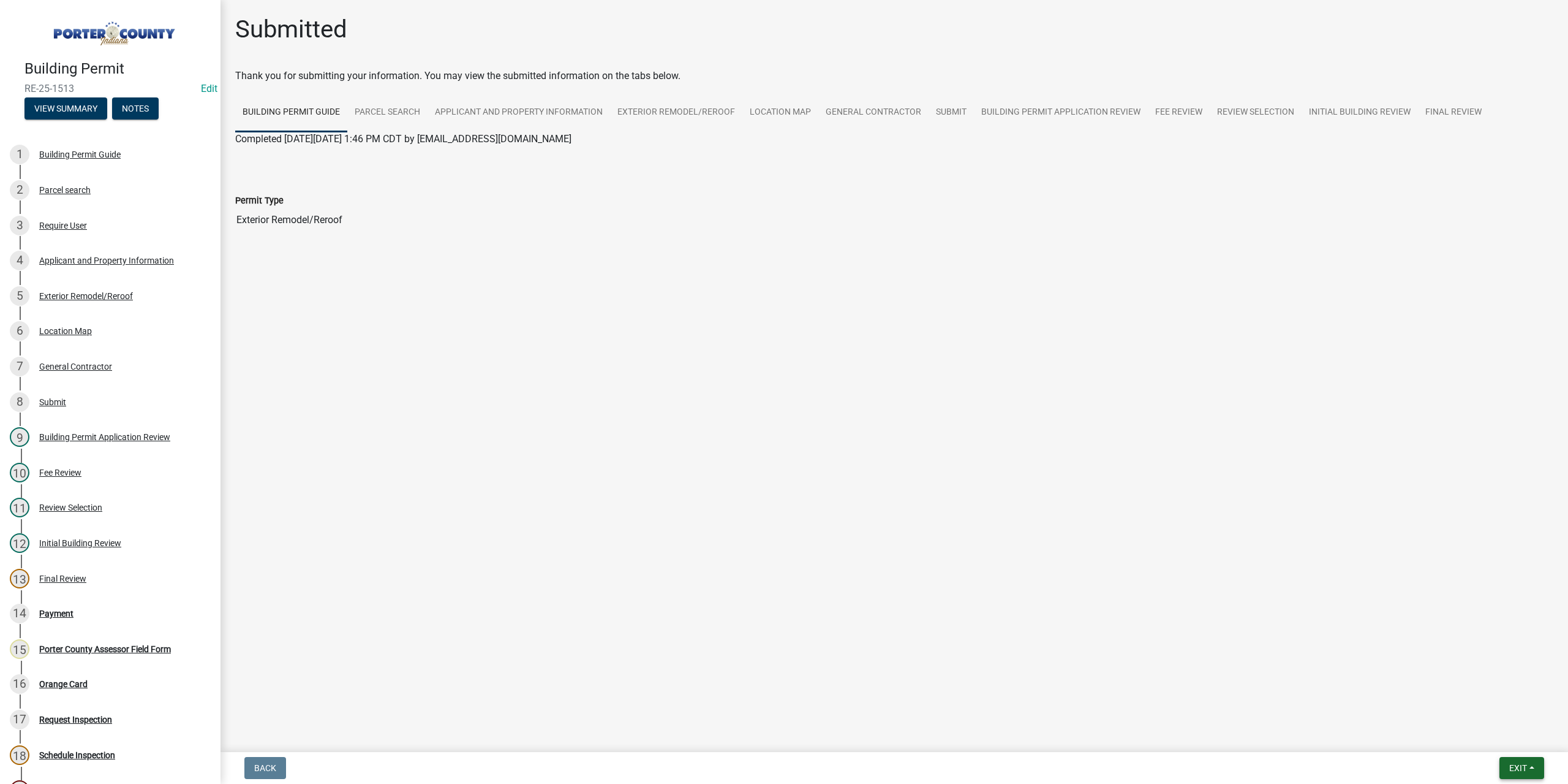
drag, startPoint x: 1506, startPoint y: 772, endPoint x: 1499, endPoint y: 750, distance: 23.1
click at [1505, 772] on button "Exit" at bounding box center [1521, 768] width 45 height 22
click at [1494, 726] on button "Save & Exit" at bounding box center [1495, 736] width 98 height 29
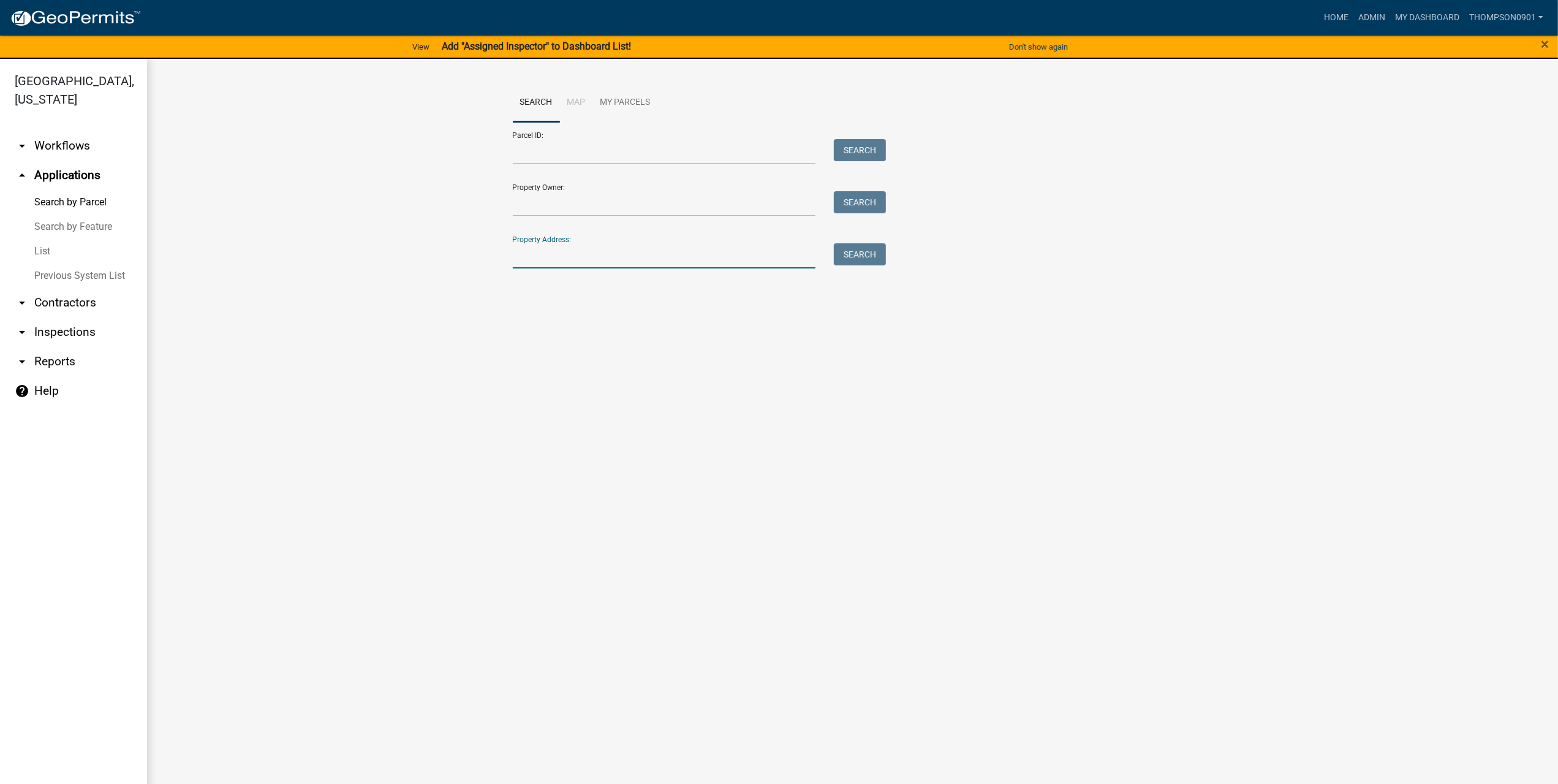
click at [608, 253] on input "Property Address:" at bounding box center [664, 256] width 303 height 26
paste input "523 E Us Hwy 6"
type input "523 E Us Hwy 6"
click at [863, 255] on button "Search" at bounding box center [860, 254] width 52 height 22
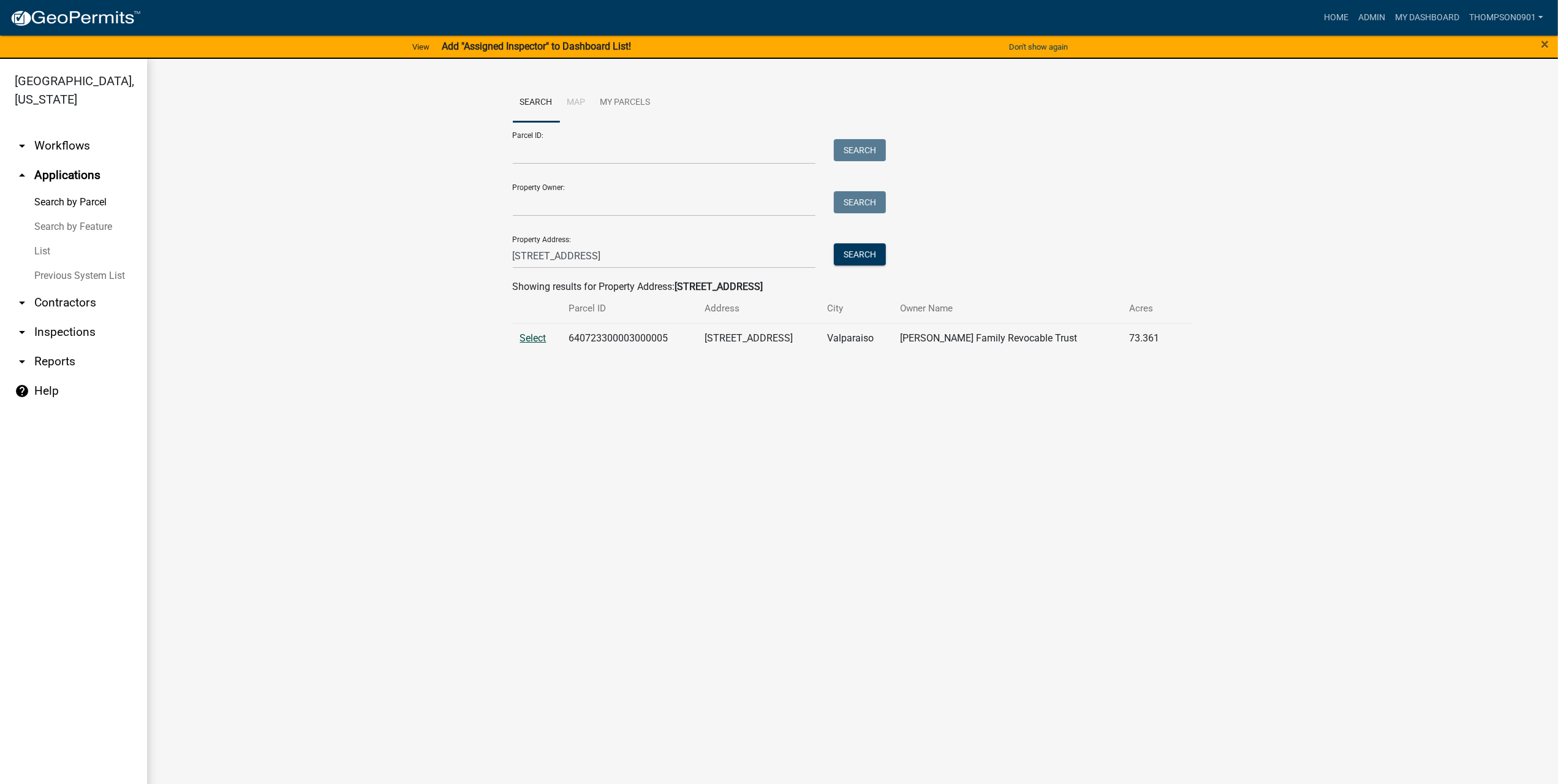
click at [527, 338] on span "Select" at bounding box center [533, 338] width 26 height 12
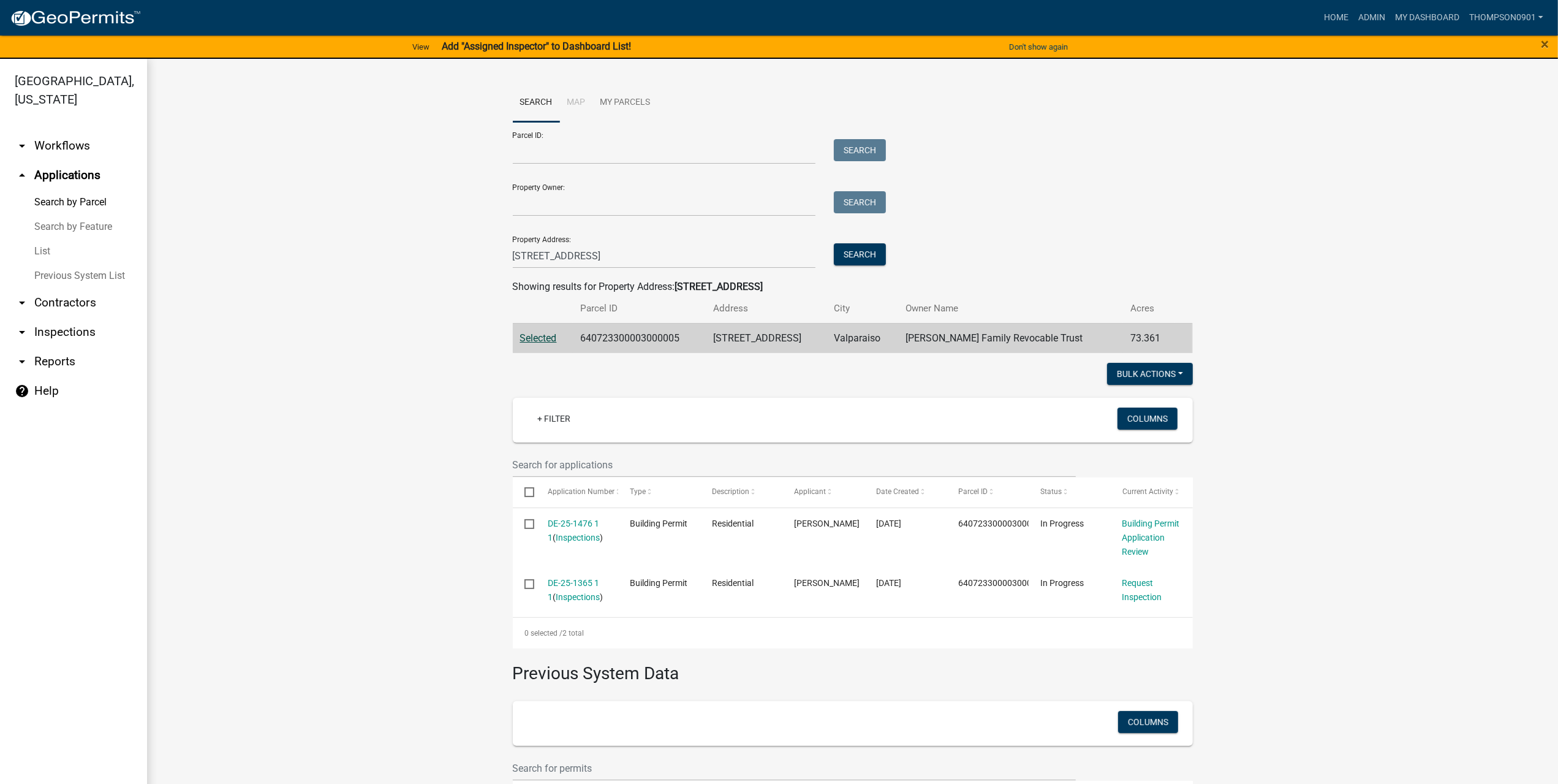
click at [55, 239] on link "List" at bounding box center [73, 251] width 147 height 25
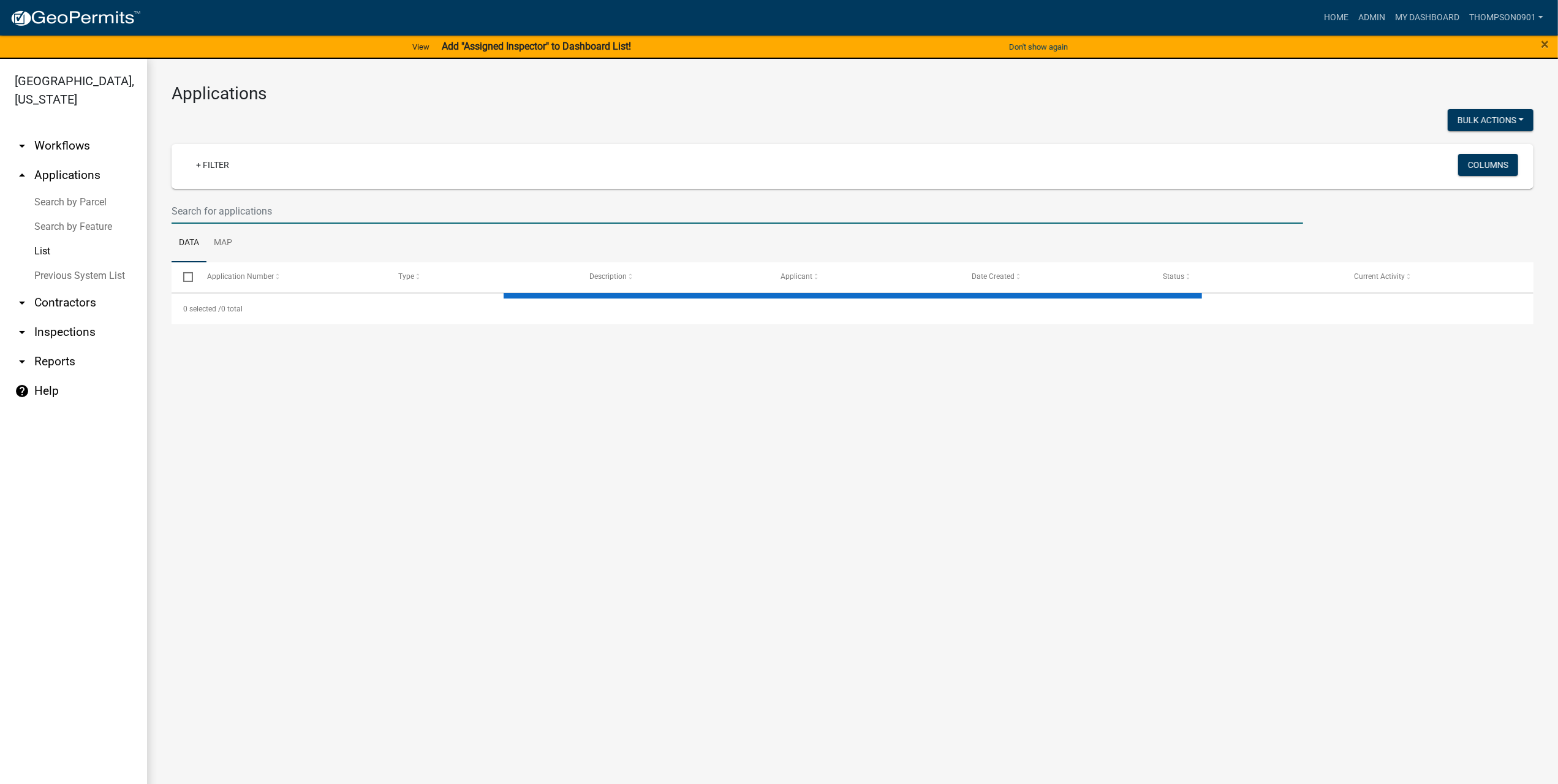
click at [253, 203] on input "text" at bounding box center [737, 211] width 1132 height 26
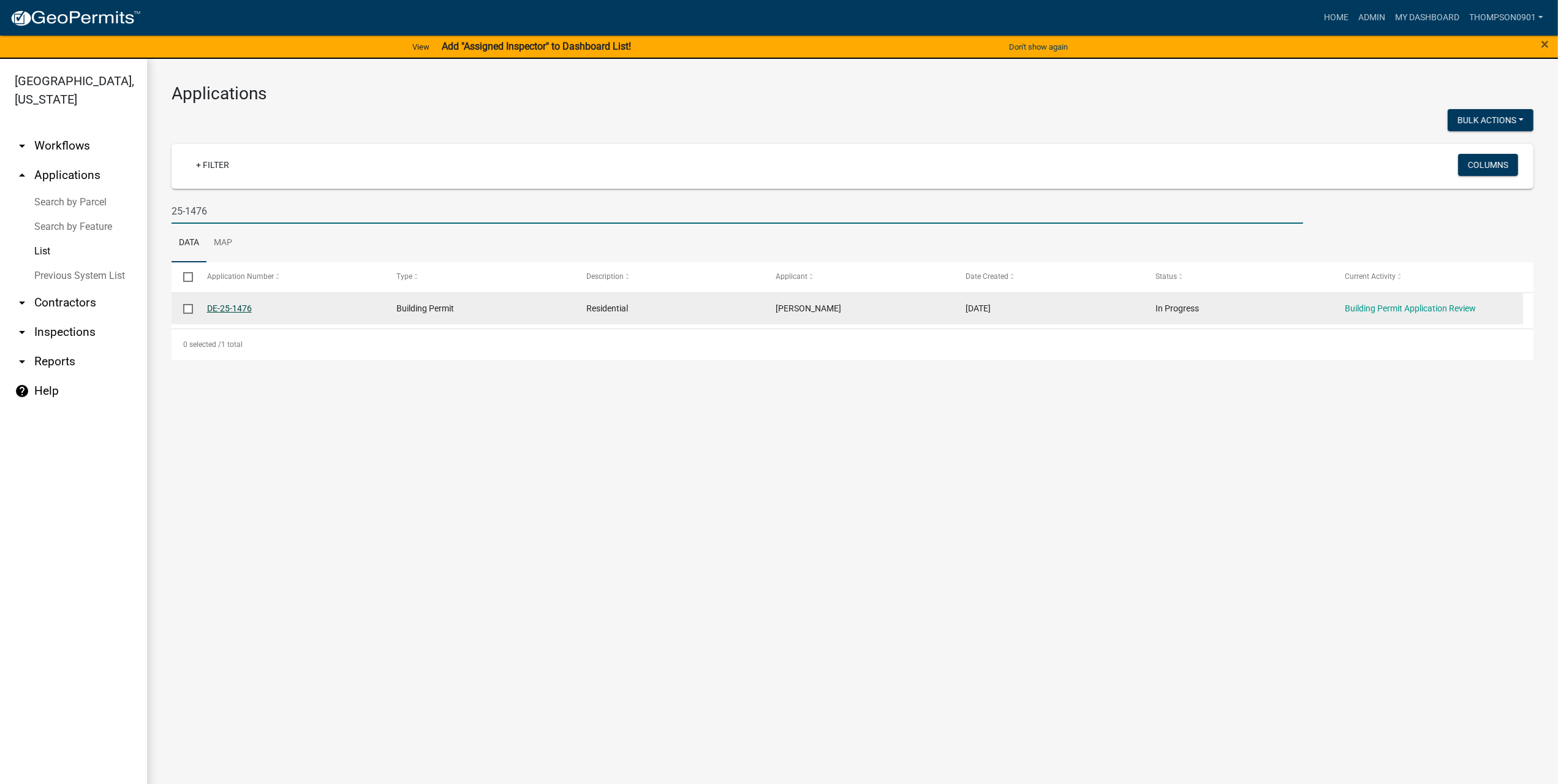
type input "25-1476"
click at [217, 308] on link "DE-25-1476" at bounding box center [229, 308] width 45 height 10
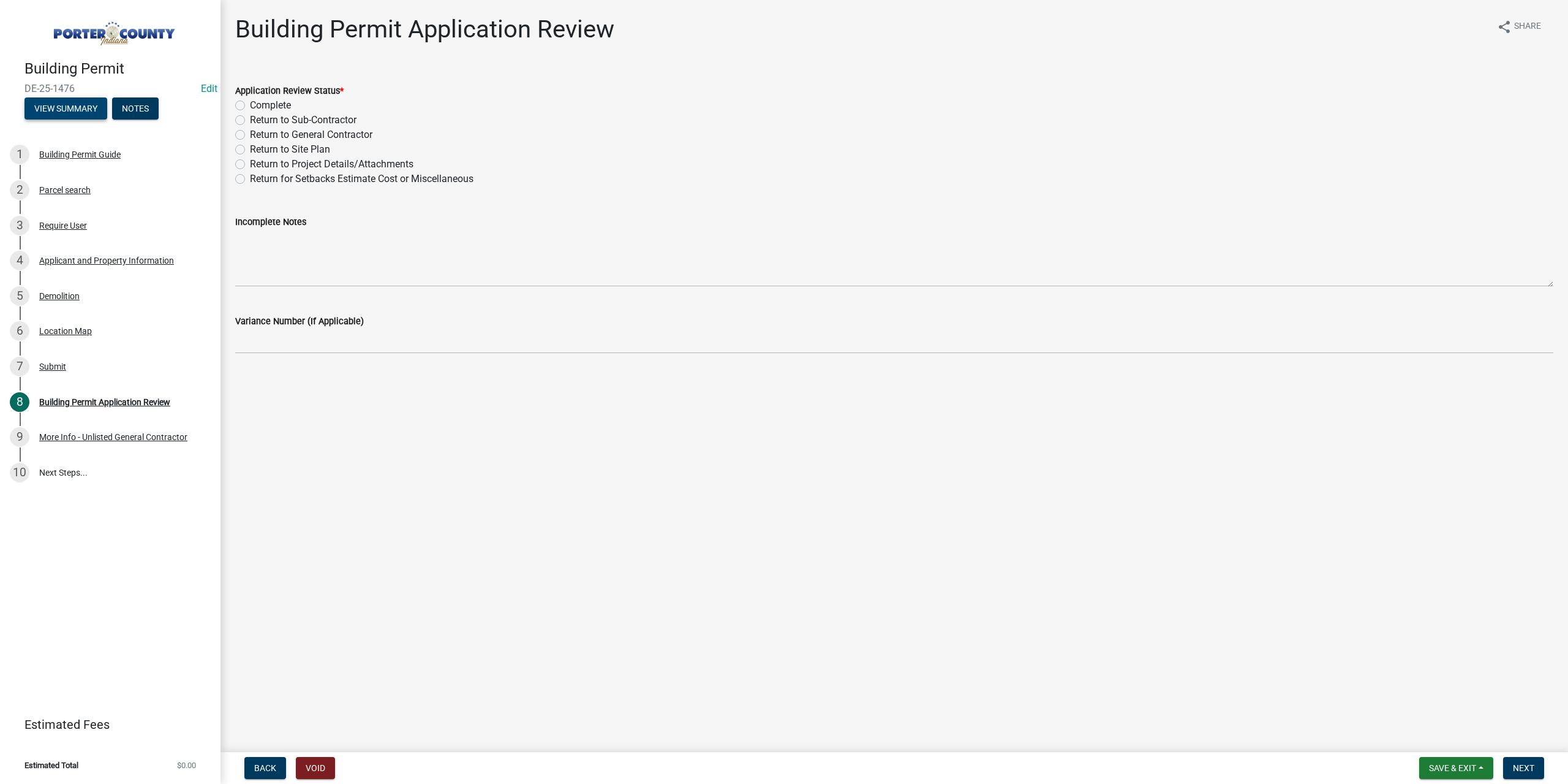
click at [44, 103] on button "View Summary" at bounding box center [66, 109] width 83 height 22
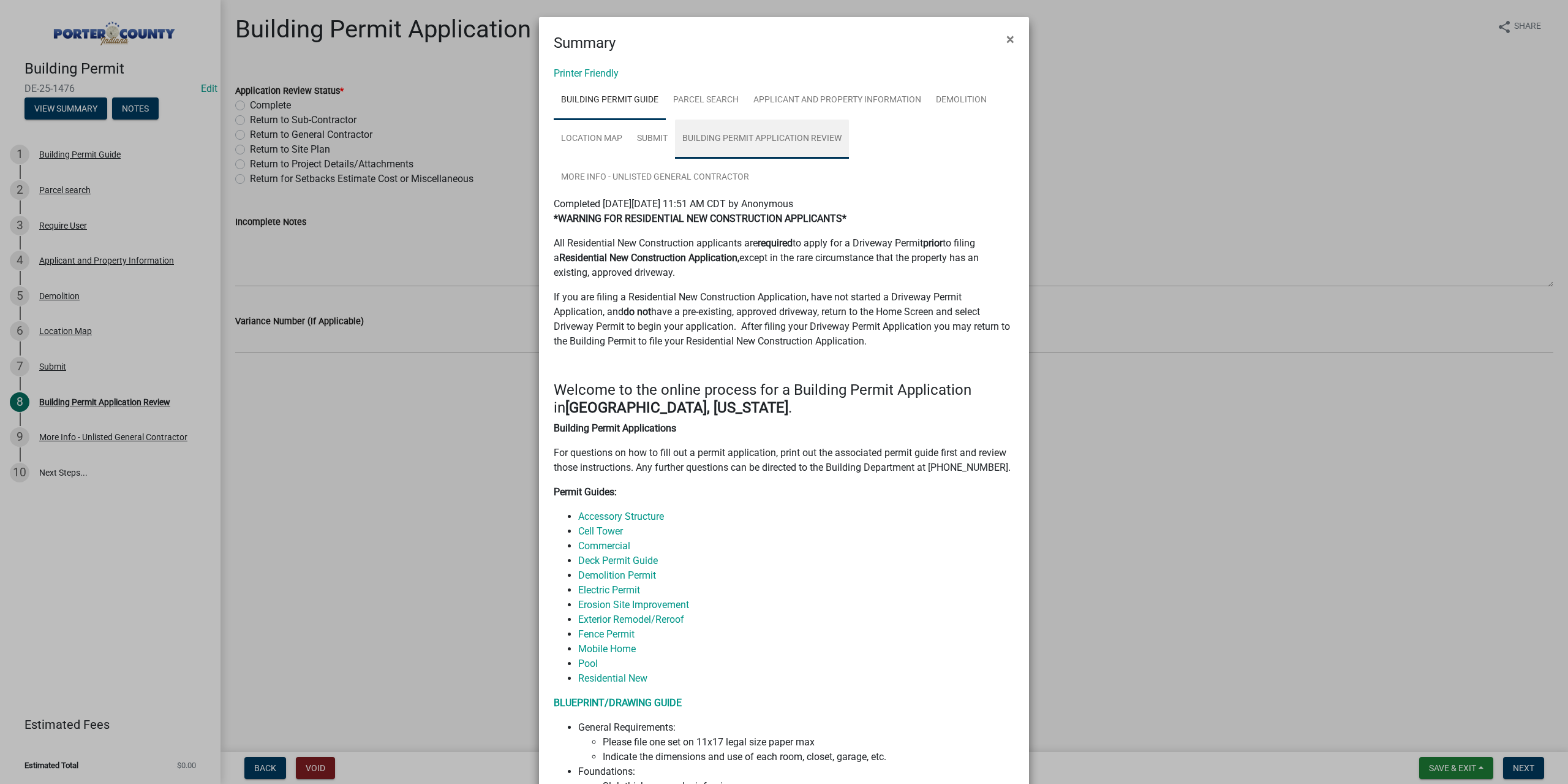
click at [732, 137] on link "Building Permit Application Review" at bounding box center [762, 139] width 174 height 39
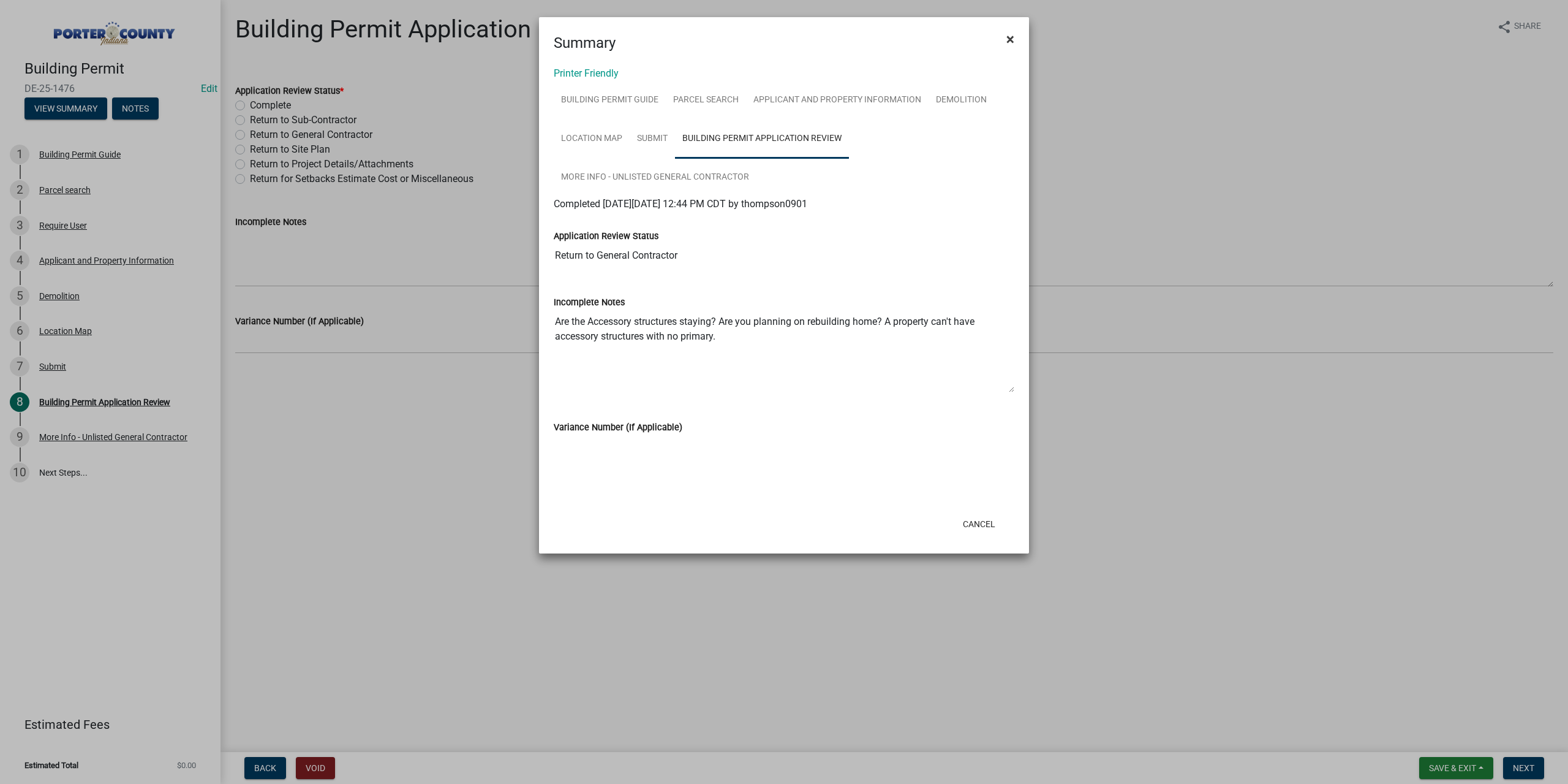
click at [1016, 42] on button "×" at bounding box center [1010, 39] width 27 height 35
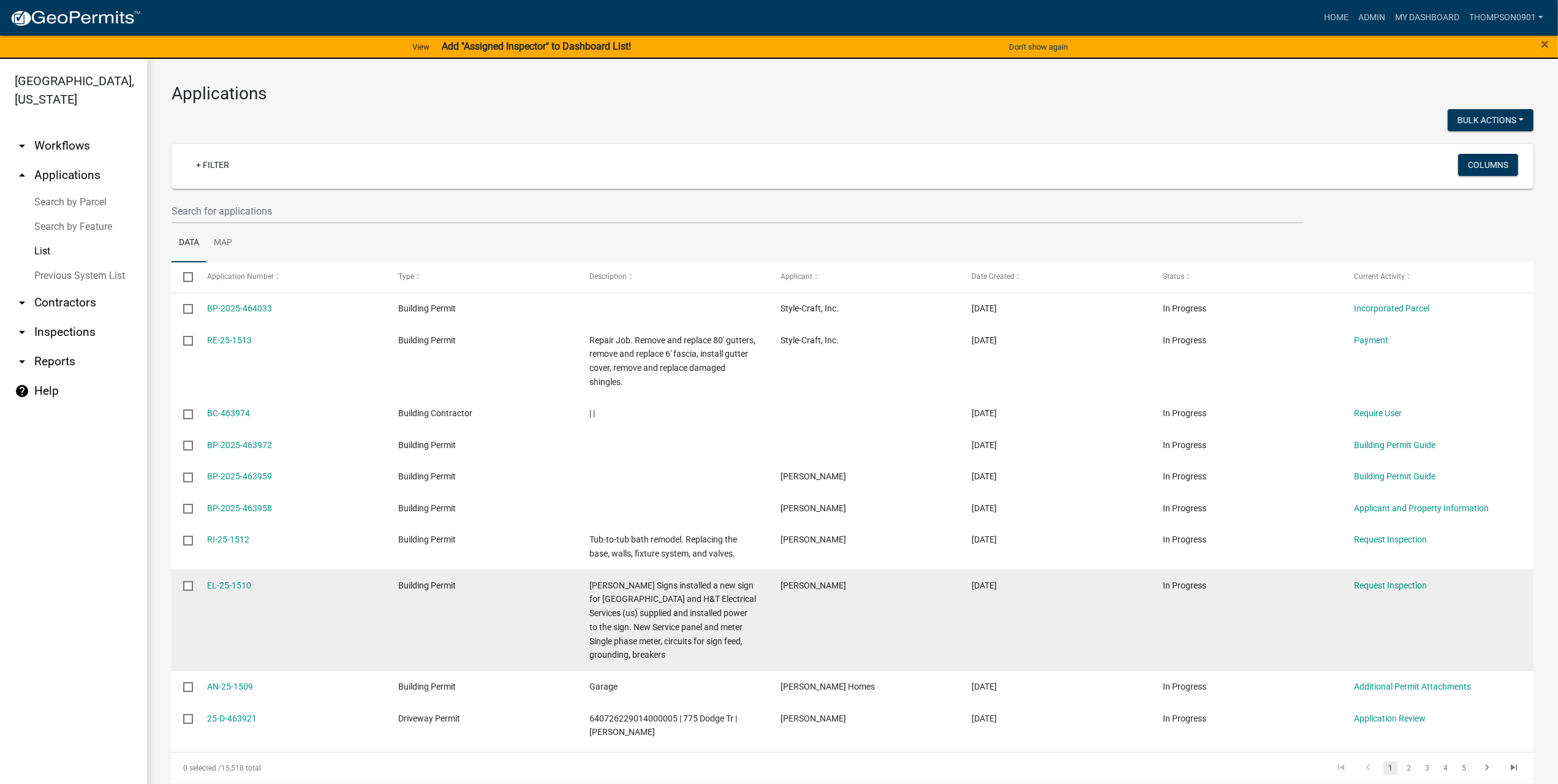
click at [495, 607] on datatable-body-cell "Building Permit" at bounding box center [481, 620] width 191 height 101
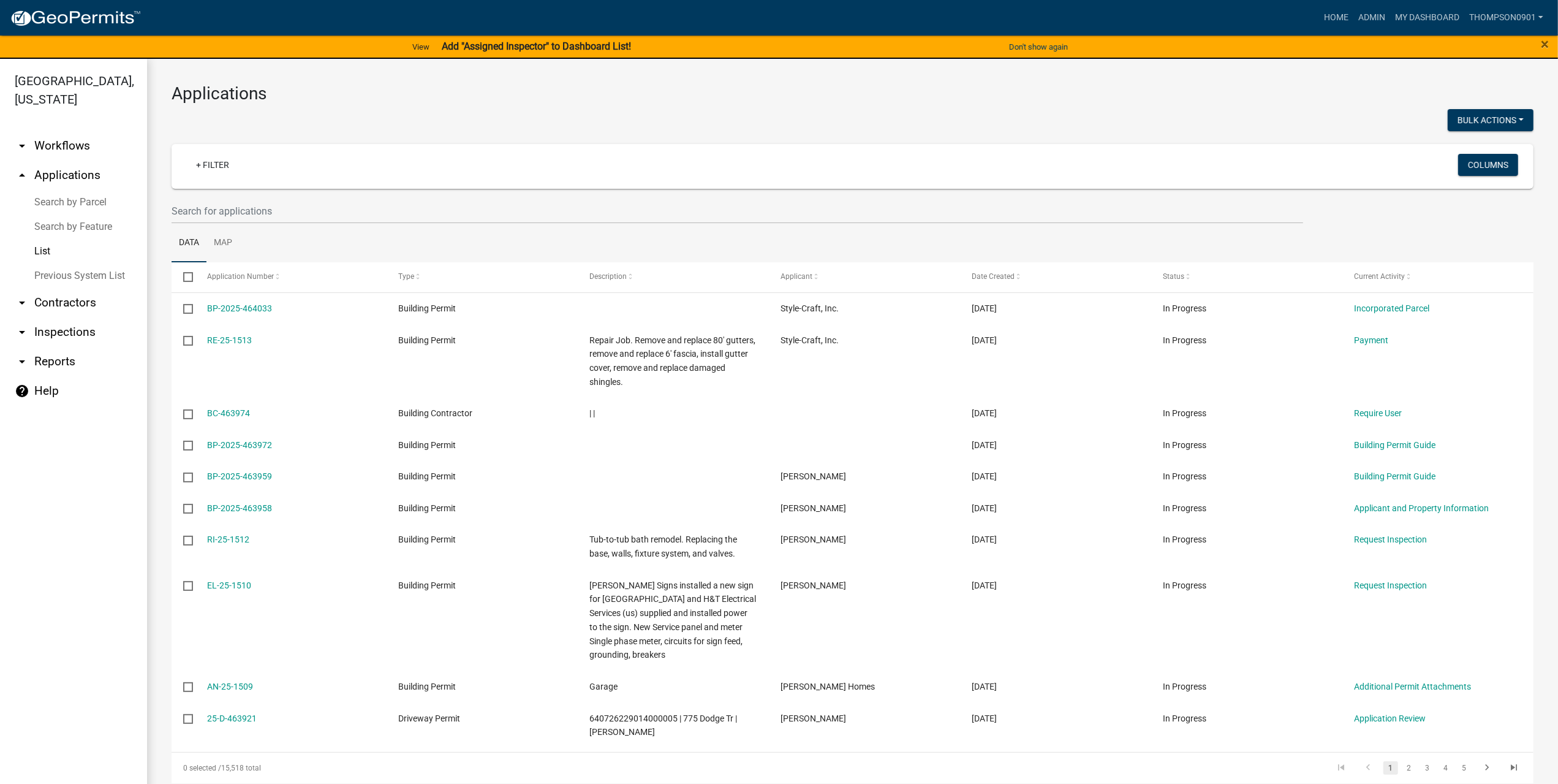
click at [495, 79] on div "Applications Bulk Actions Void + Filter Columns Data Map Select Application Num…" at bounding box center [852, 458] width 1411 height 800
click at [1337, 19] on link "Home" at bounding box center [1336, 18] width 35 height 24
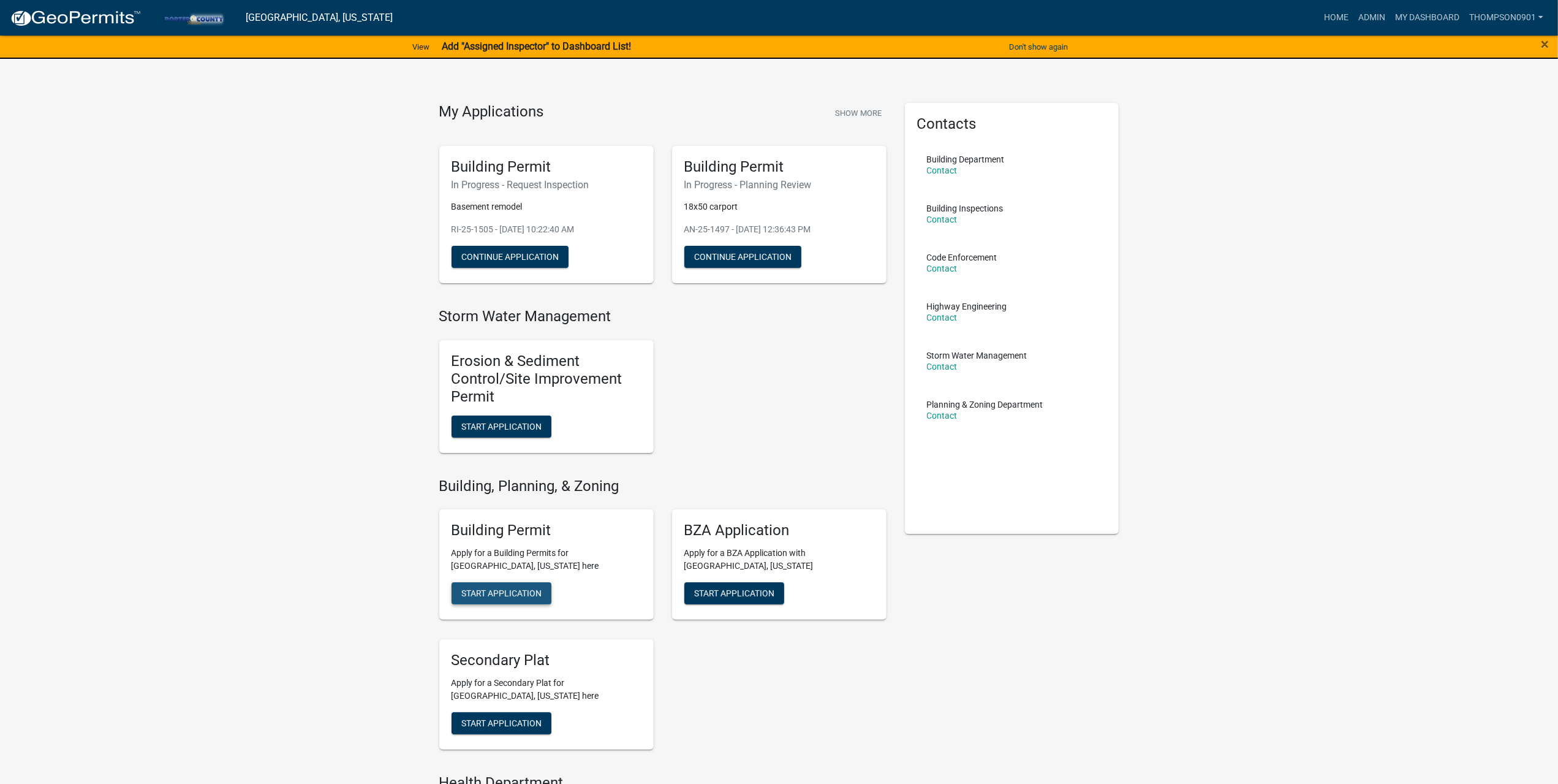
click at [495, 584] on button "Start Application" at bounding box center [501, 593] width 99 height 22
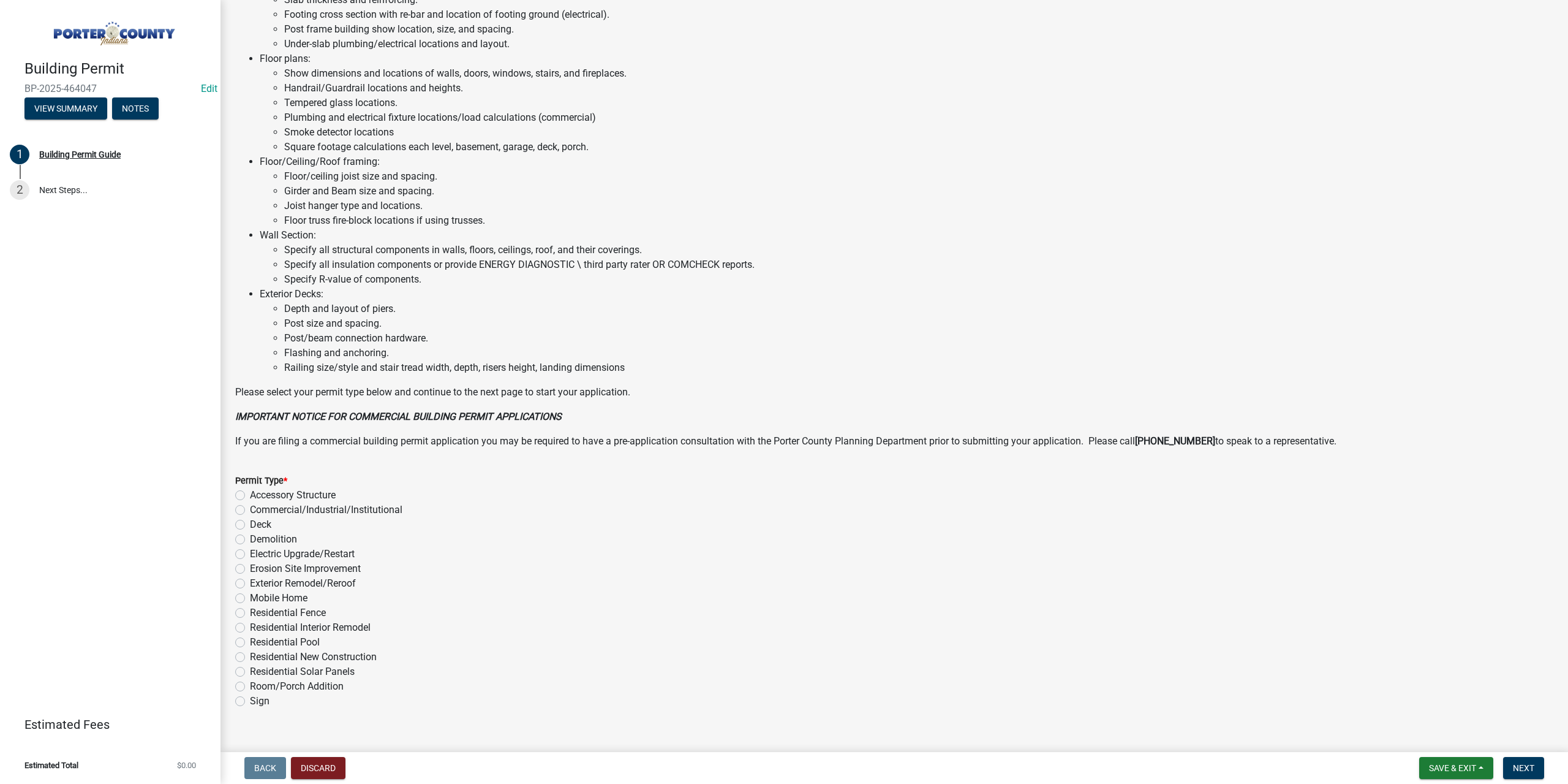
scroll to position [572, 0]
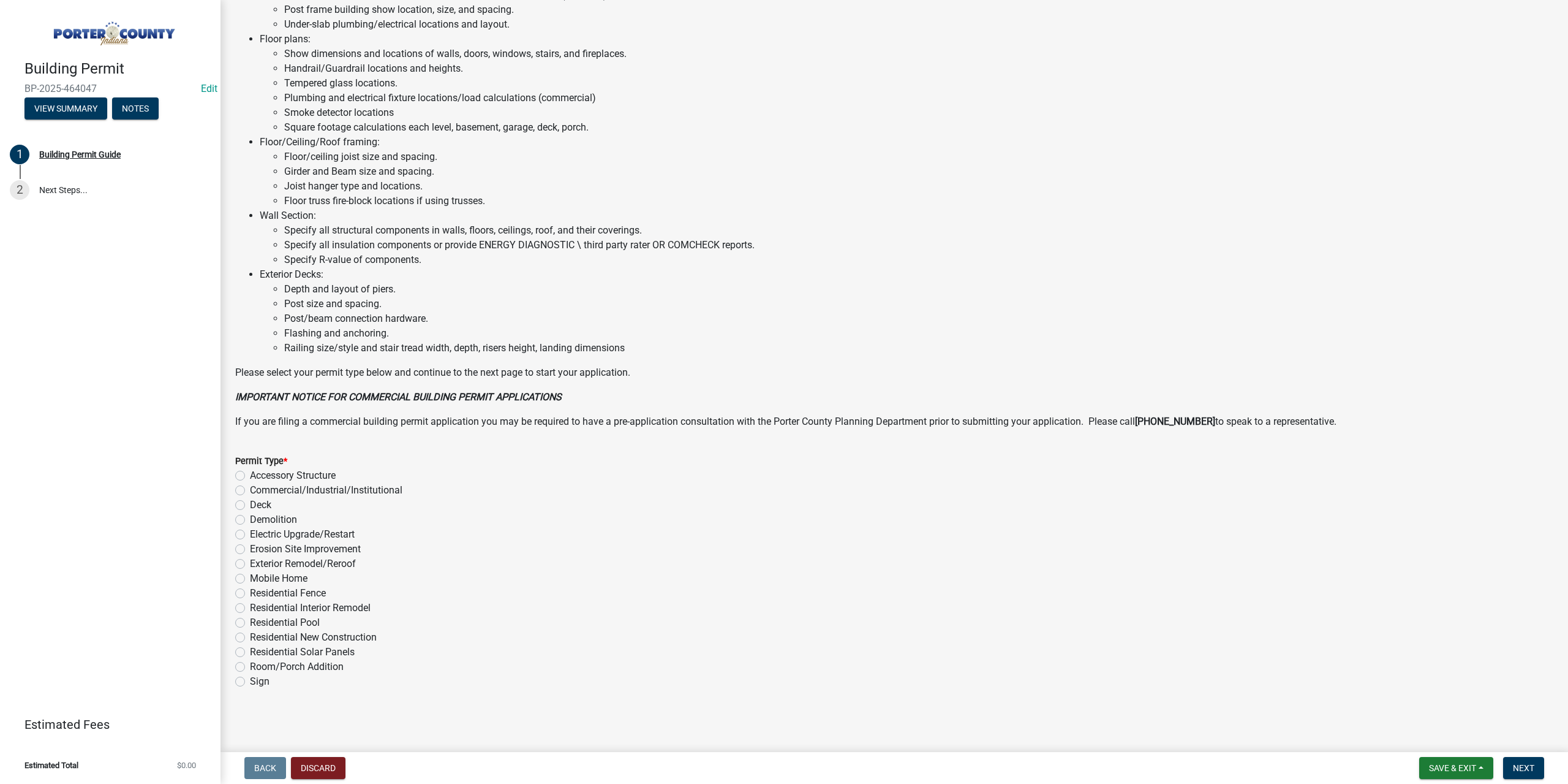
click at [250, 590] on label "Residential Fence" at bounding box center [287, 593] width 76 height 15
click at [250, 590] on input "Residential Fence" at bounding box center [254, 590] width 8 height 8
radio input "true"
click at [1524, 768] on span "Next" at bounding box center [1523, 768] width 21 height 10
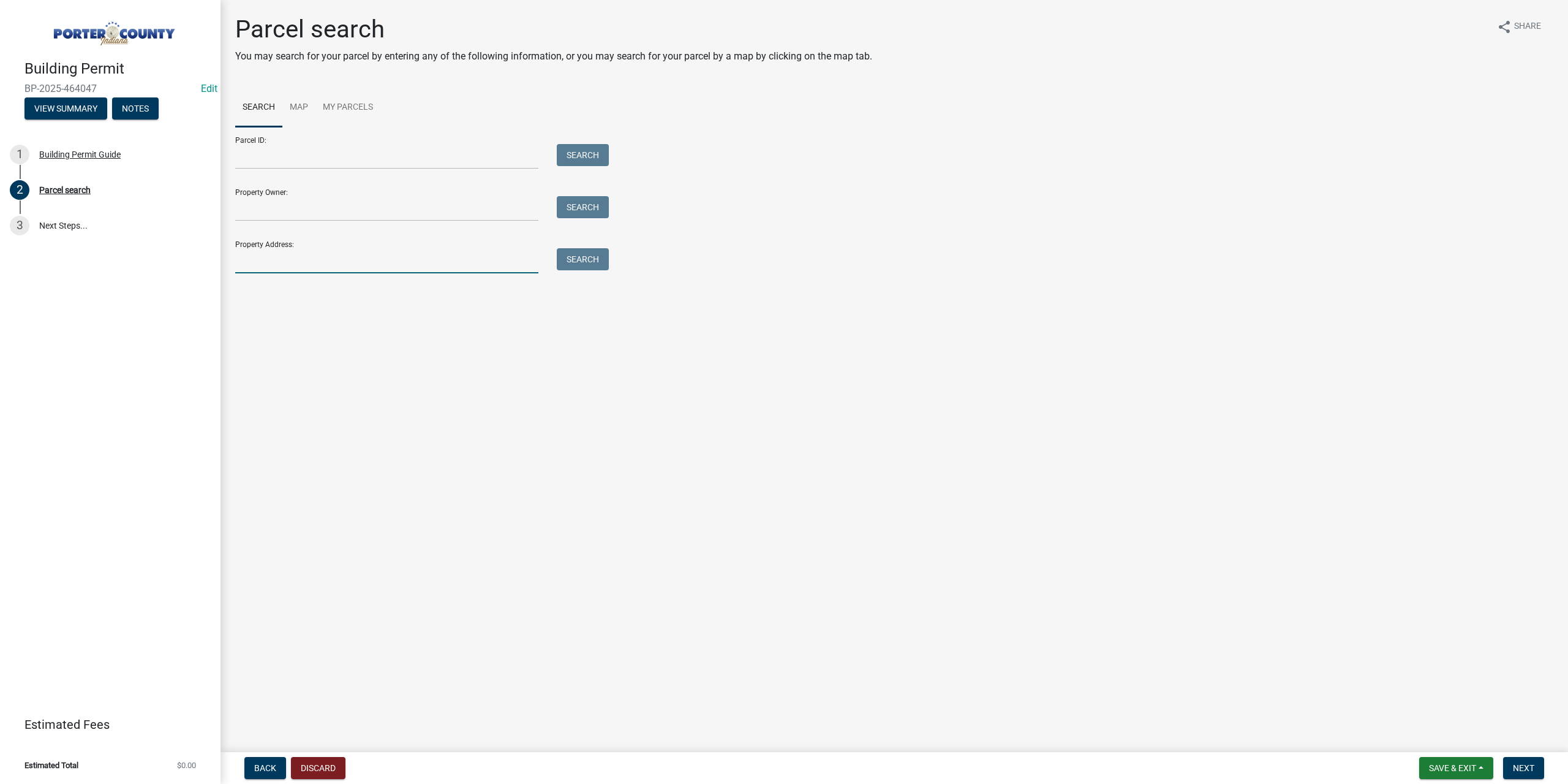
click at [259, 259] on input "Property Address:" at bounding box center [387, 261] width 303 height 26
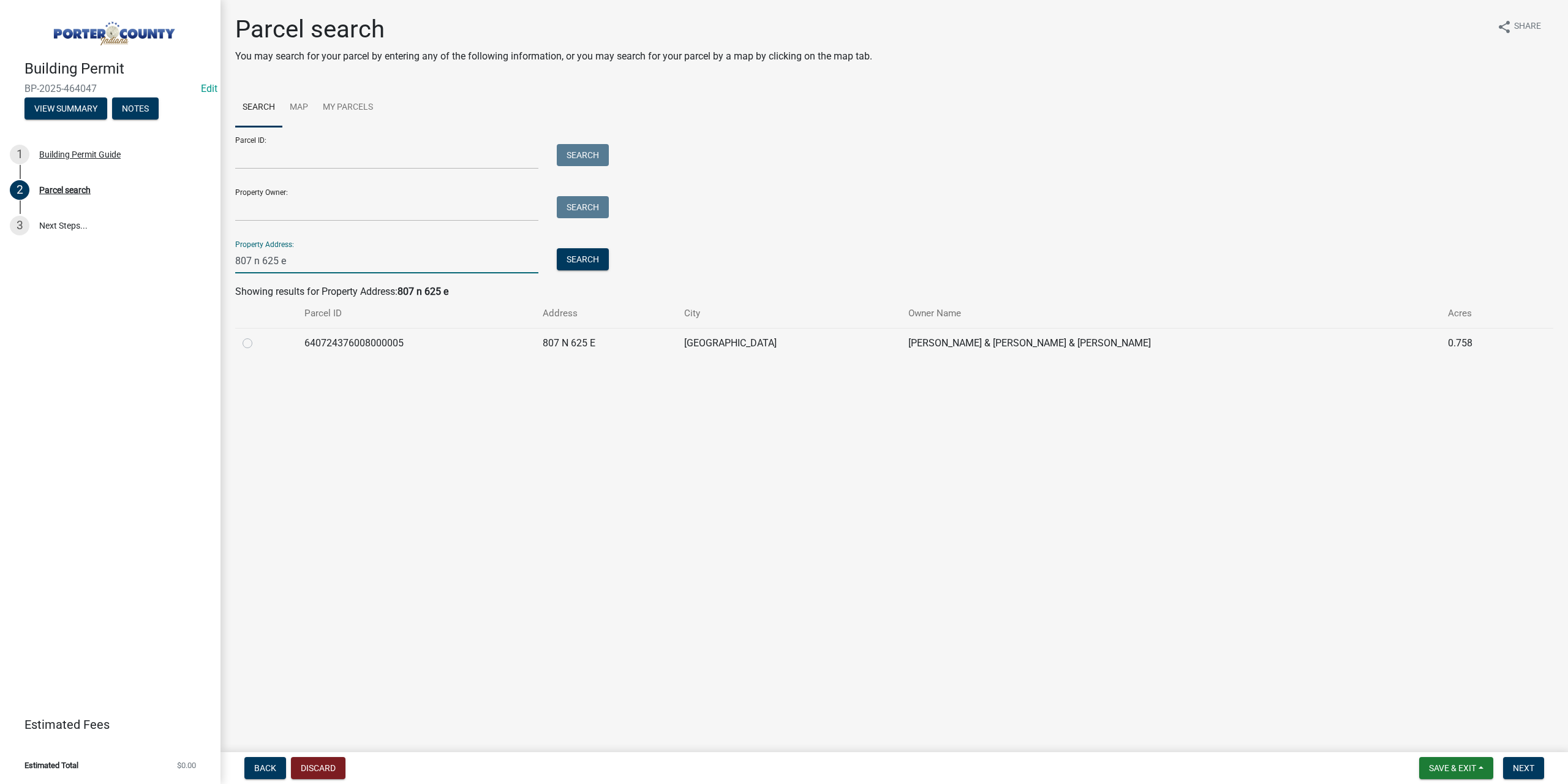
type input "807 n 625 e"
drag, startPoint x: 420, startPoint y: 340, endPoint x: 335, endPoint y: 342, distance: 85.0
click at [308, 337] on td "640724376008000005" at bounding box center [417, 342] width 239 height 30
copy td "640724376008000005"
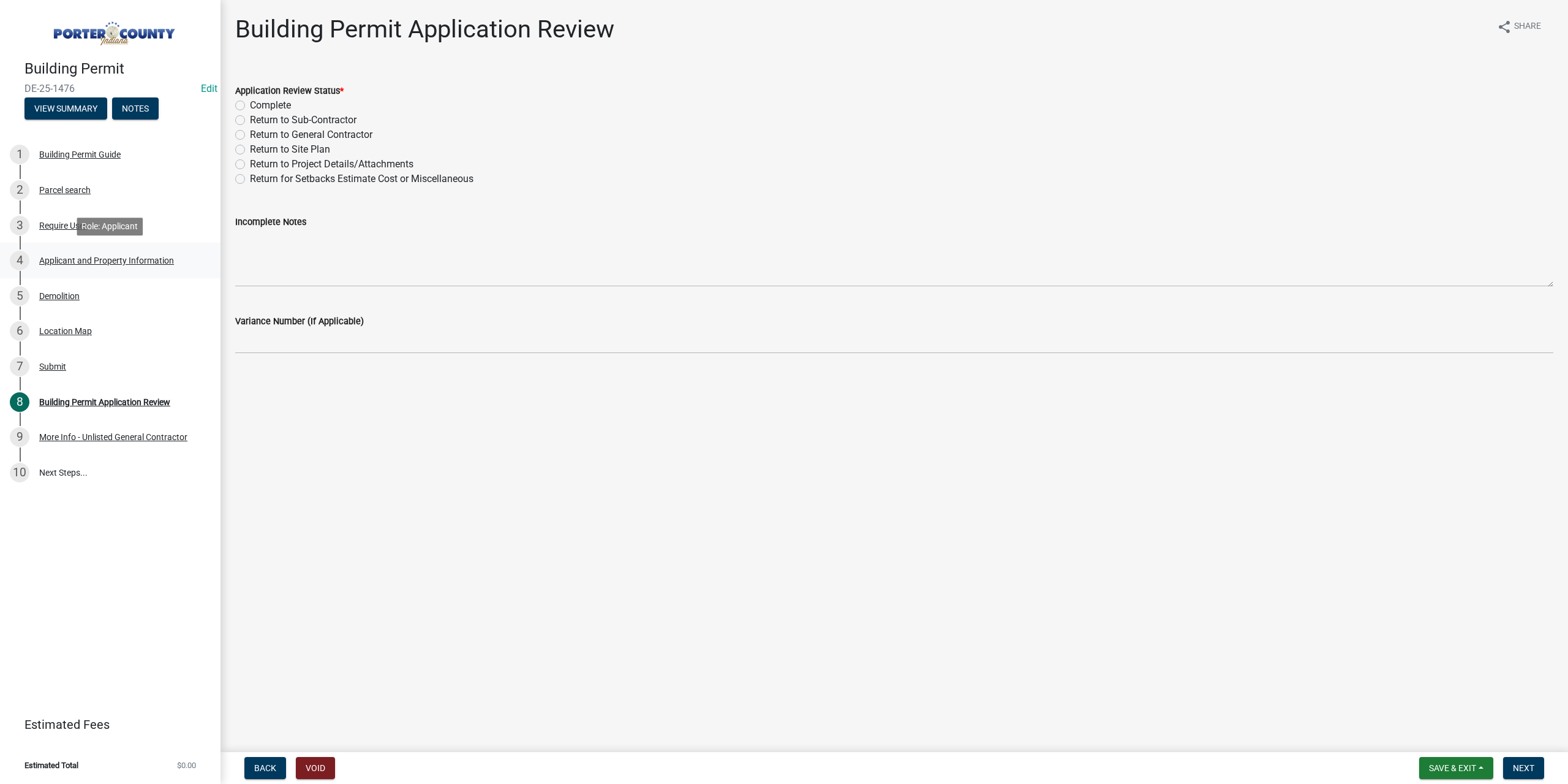
click at [109, 257] on div "Applicant and Property Information" at bounding box center [107, 260] width 135 height 8
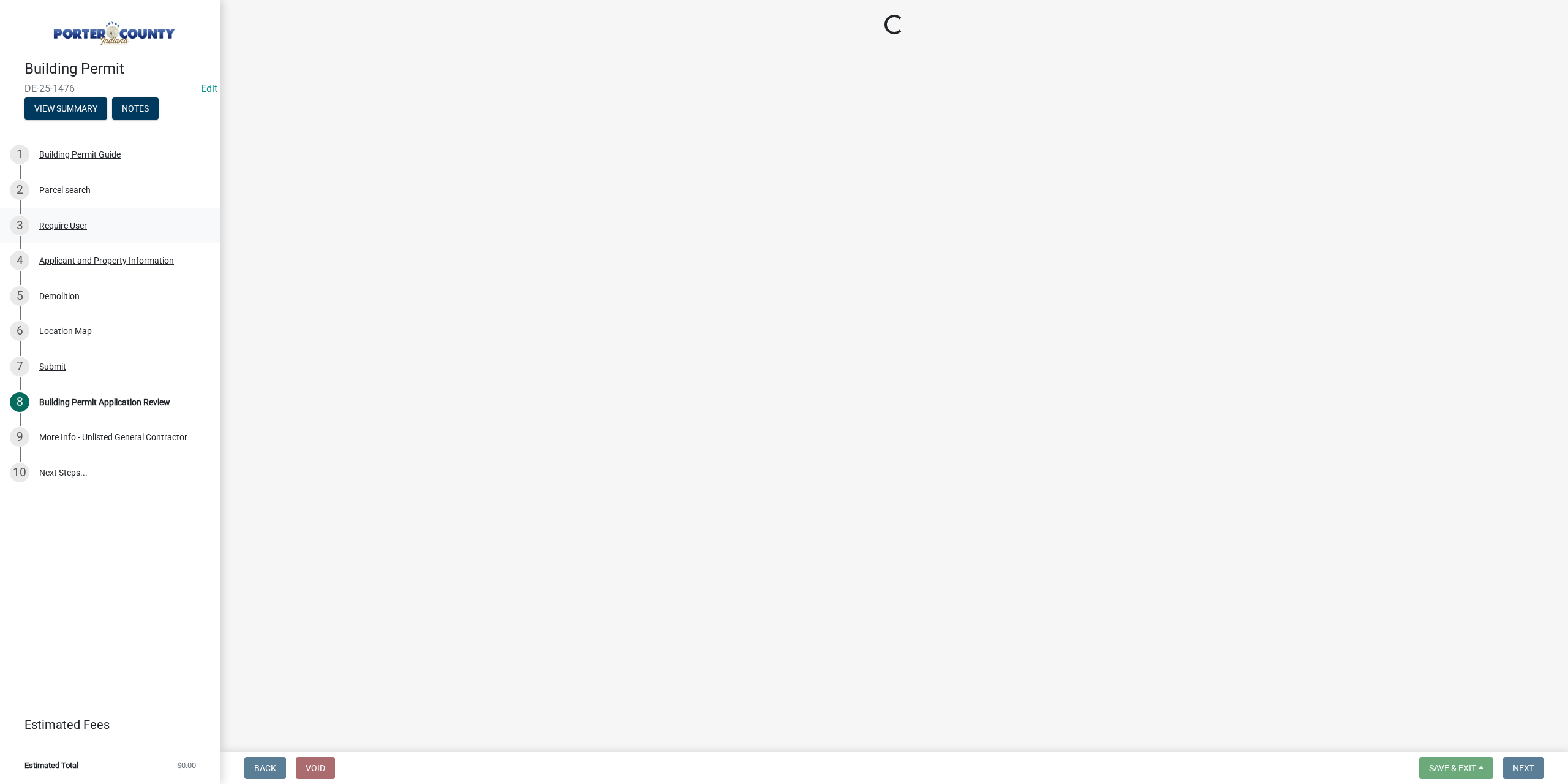
select select "dab8d744-4e32-40c1-942b-b7c1ea7347cb"
select select "ea6751d4-6bf7-4a16-89ee-f7801ab82aa1"
select select "5b0bd147-faae-4a34-aa1b-5180dde0adcd"
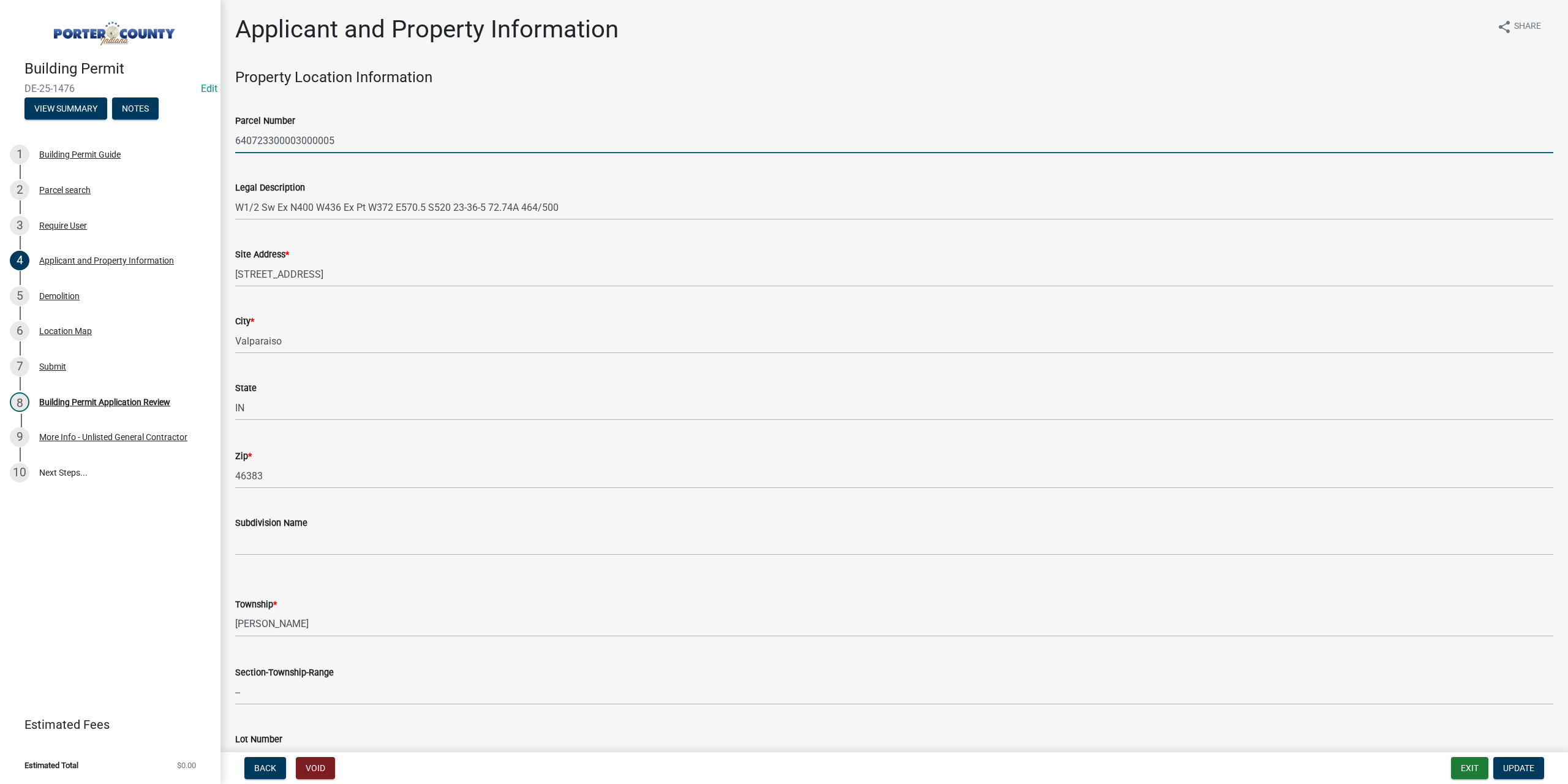
drag, startPoint x: 406, startPoint y: 137, endPoint x: 200, endPoint y: 135, distance: 206.0
click at [200, 135] on div "Building Permit DE-25-1476 Edit View Summary Notes 1 Building Permit Guide 2 Pa…" at bounding box center [784, 392] width 1568 height 784
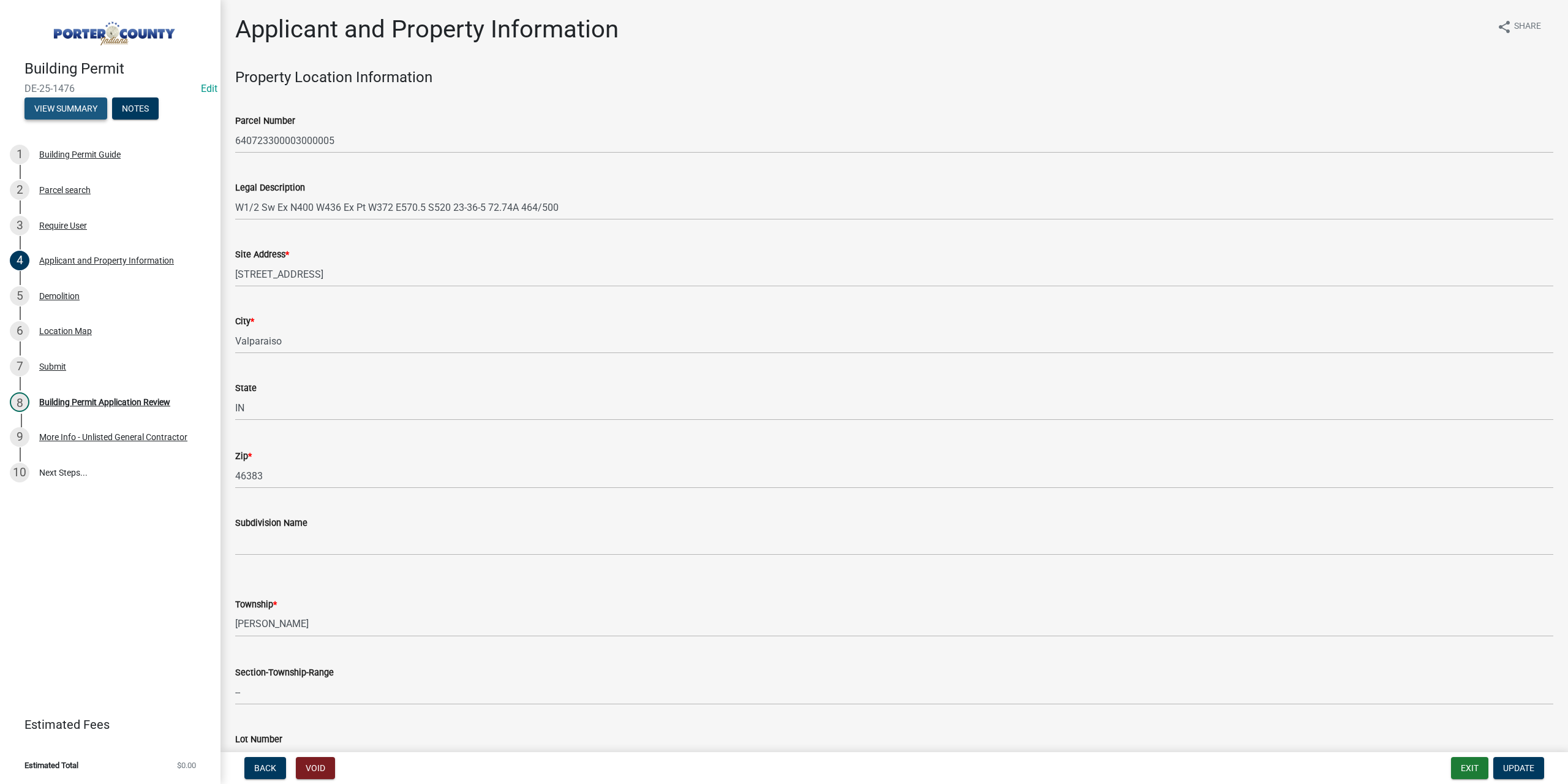
click at [64, 102] on button "View Summary" at bounding box center [66, 109] width 83 height 22
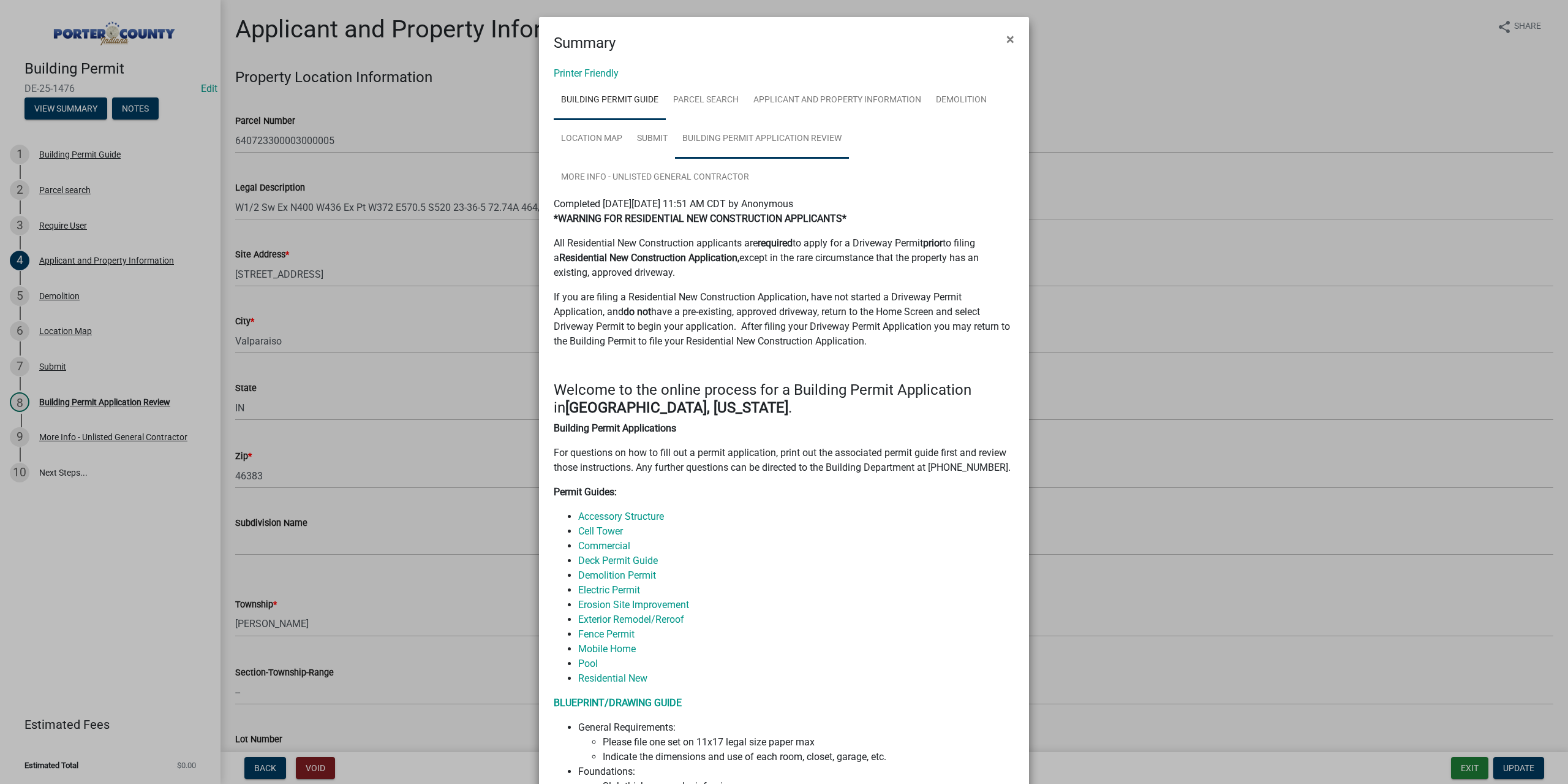
click at [741, 135] on link "Building Permit Application Review" at bounding box center [762, 139] width 174 height 39
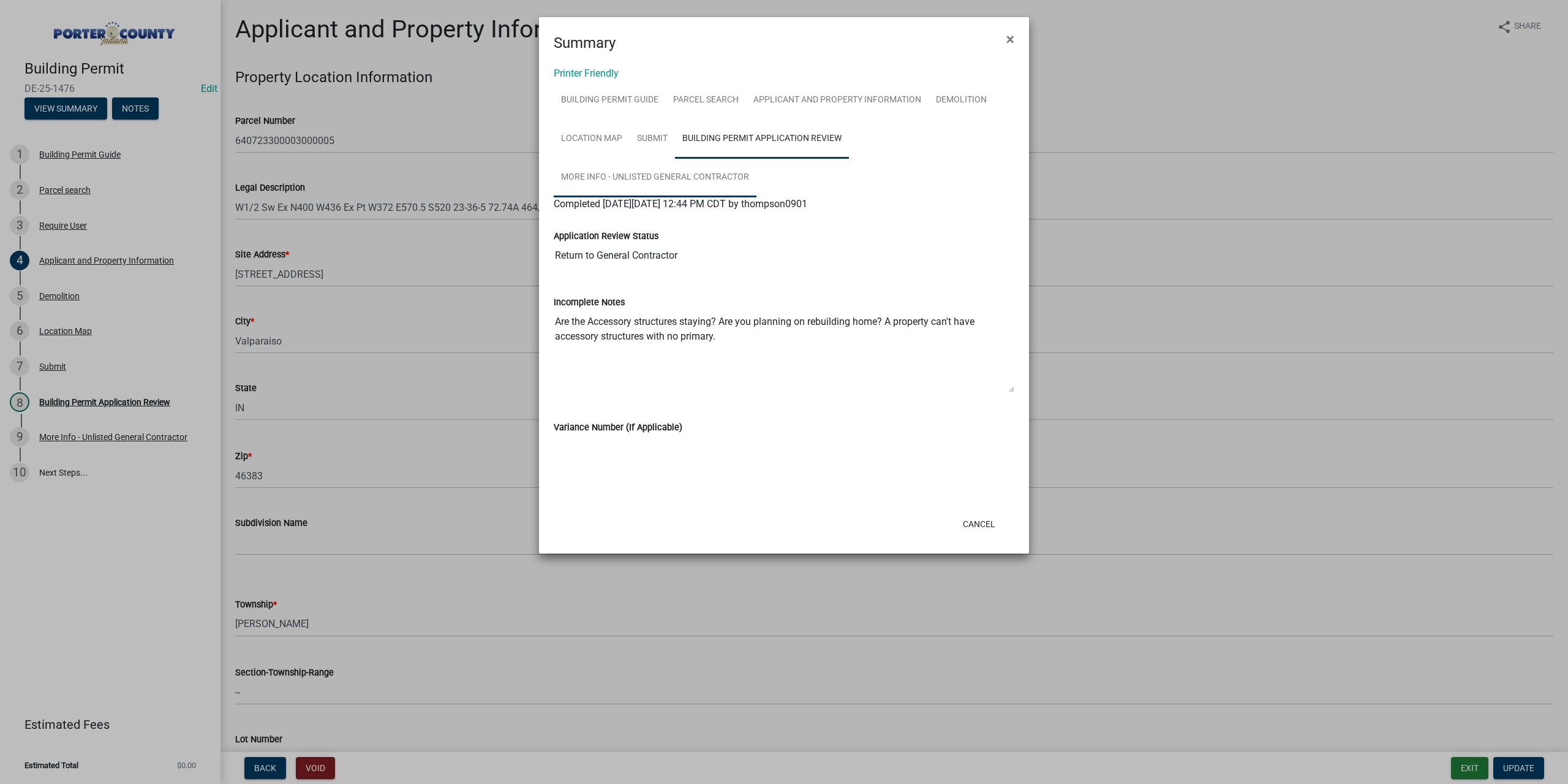
click at [652, 183] on link "More Info - Unlisted General Contractor" at bounding box center [655, 177] width 203 height 39
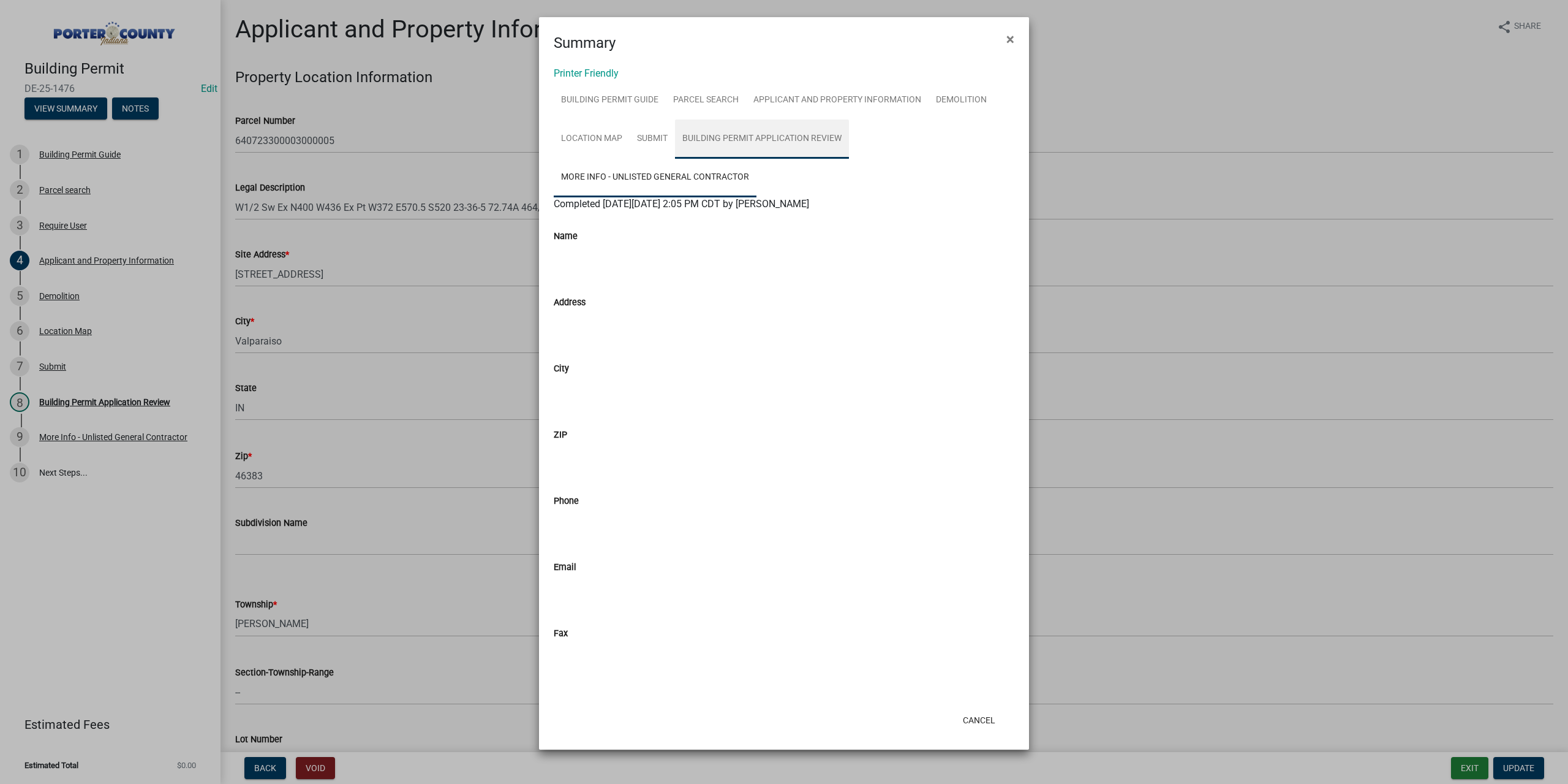
click at [761, 130] on link "Building Permit Application Review" at bounding box center [762, 139] width 174 height 39
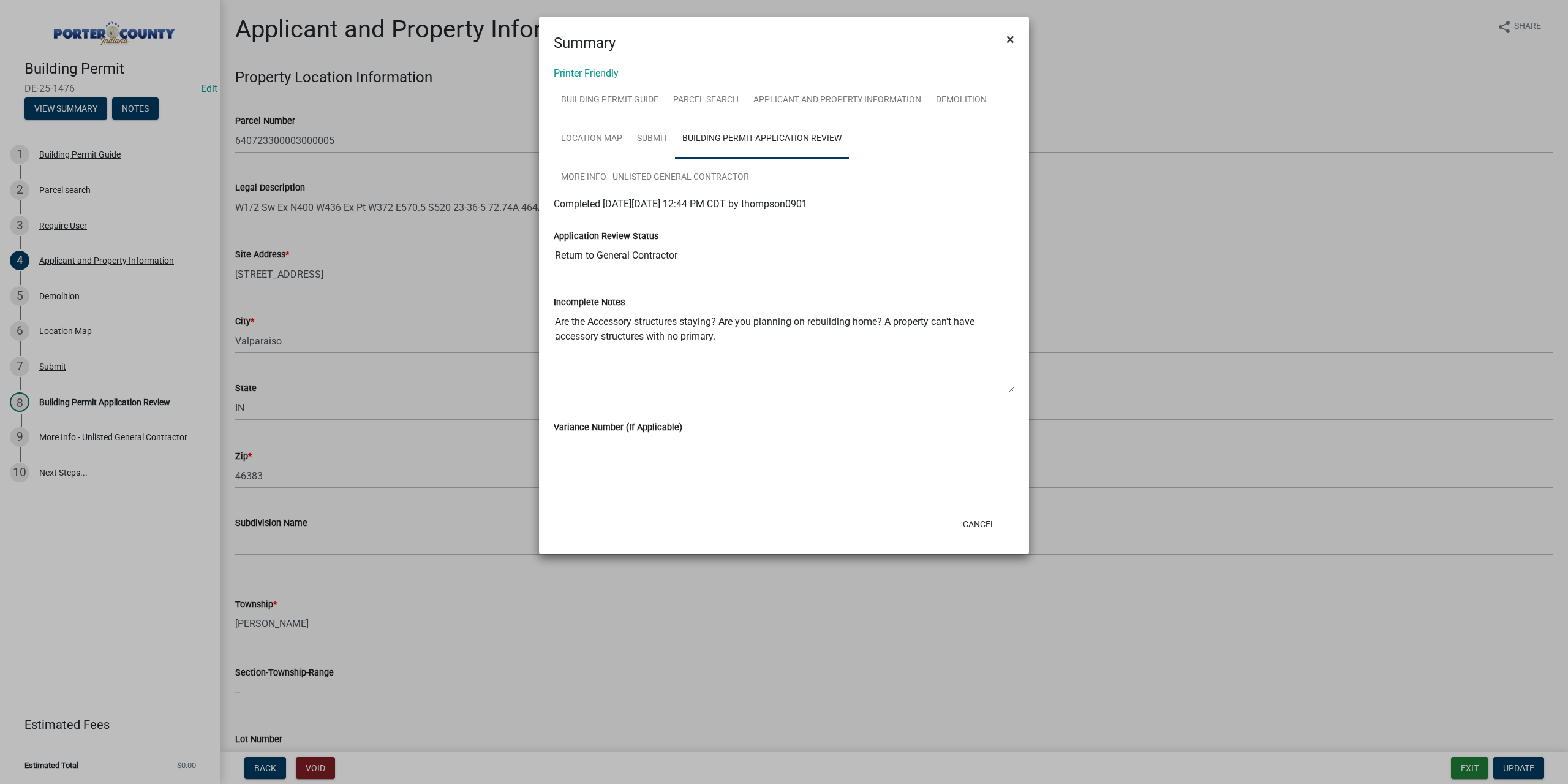
click at [1009, 37] on span "×" at bounding box center [1010, 39] width 8 height 17
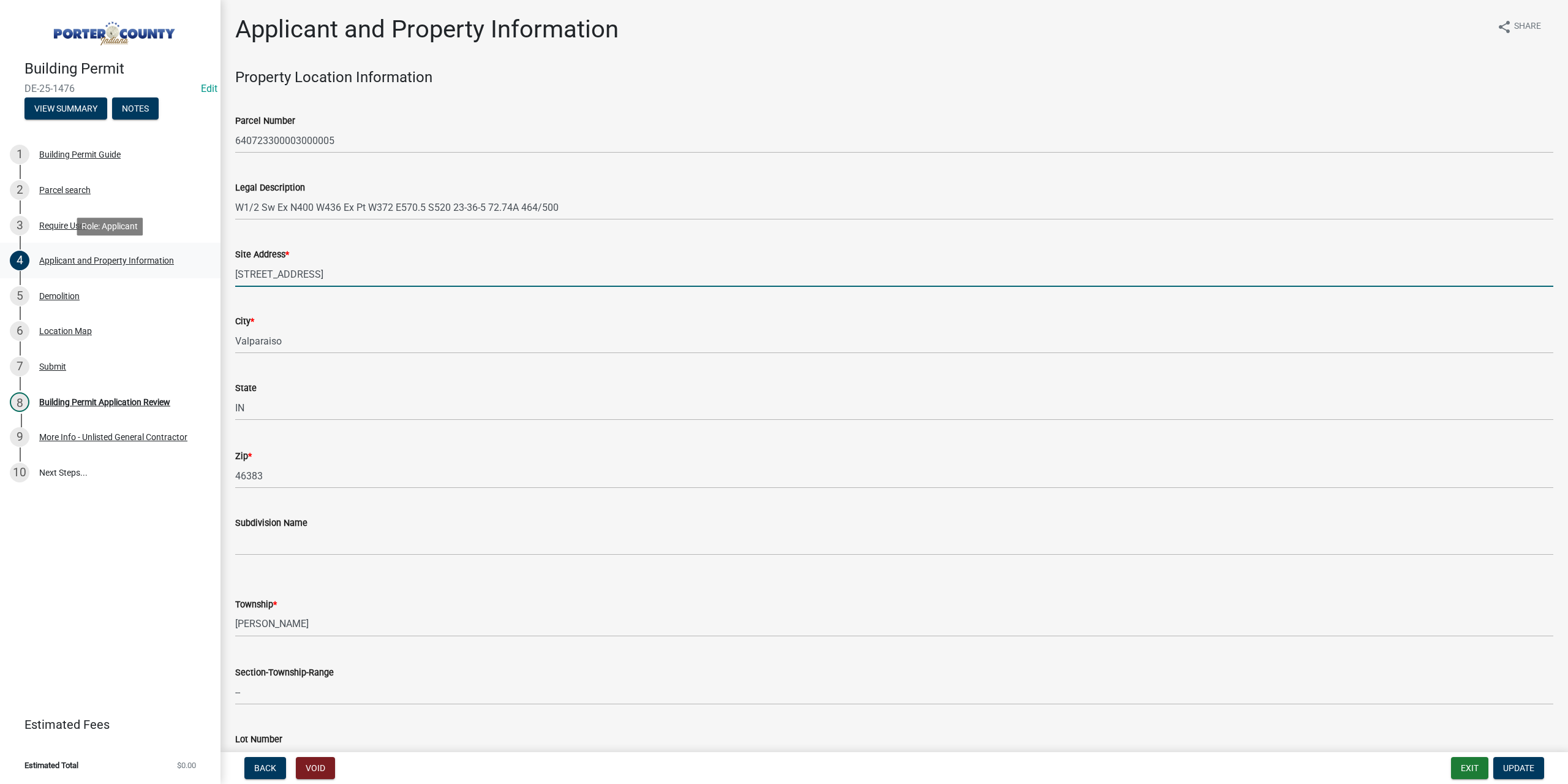
drag, startPoint x: 322, startPoint y: 273, endPoint x: 164, endPoint y: 273, distance: 158.0
click at [164, 273] on div "Building Permit DE-25-1476 Edit View Summary Notes 1 Building Permit Guide 2 Pa…" at bounding box center [784, 392] width 1568 height 784
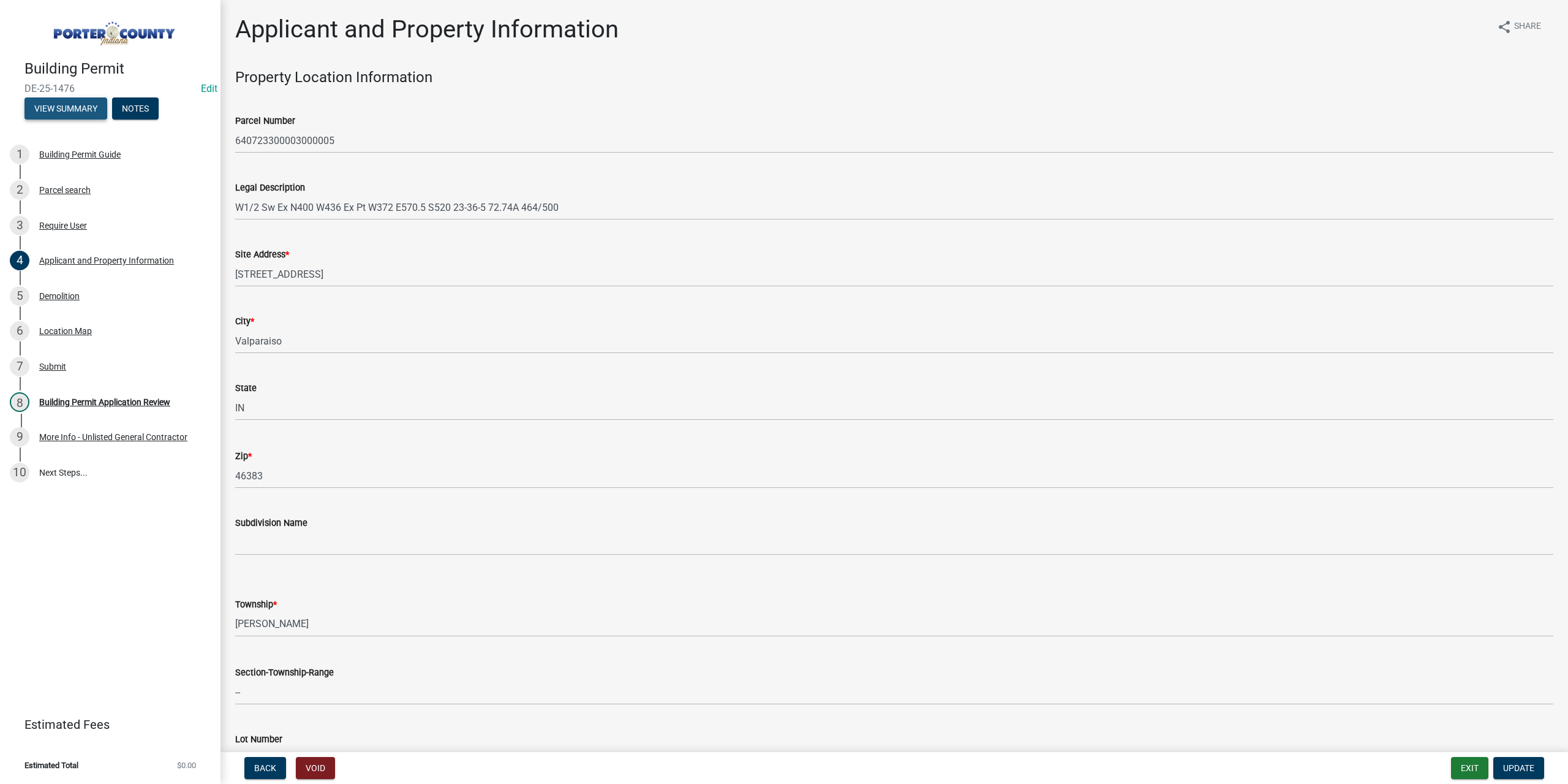
click at [75, 105] on button "View Summary" at bounding box center [66, 109] width 83 height 22
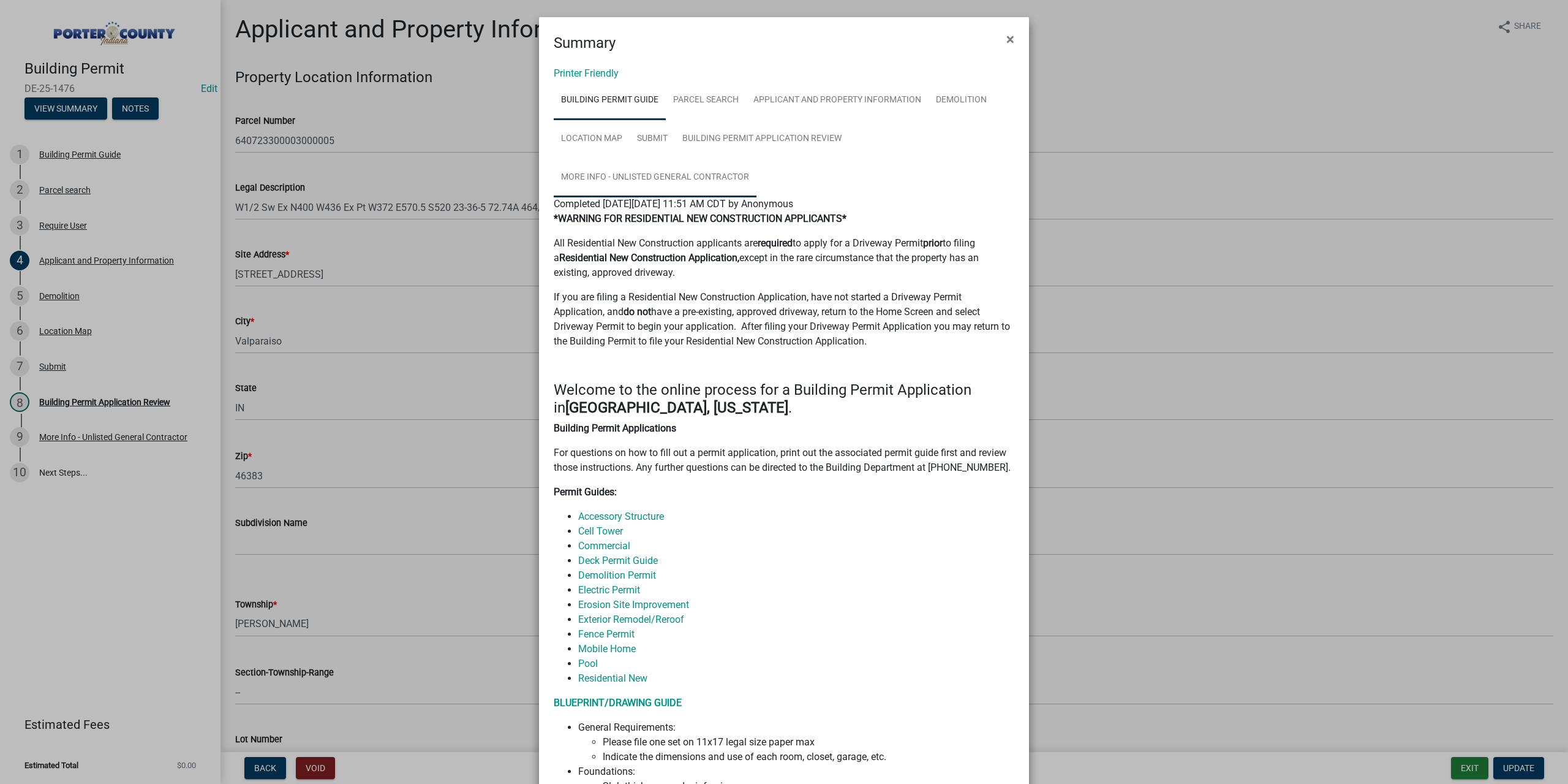
click at [661, 172] on link "More Info - Unlisted General Contractor" at bounding box center [655, 177] width 203 height 39
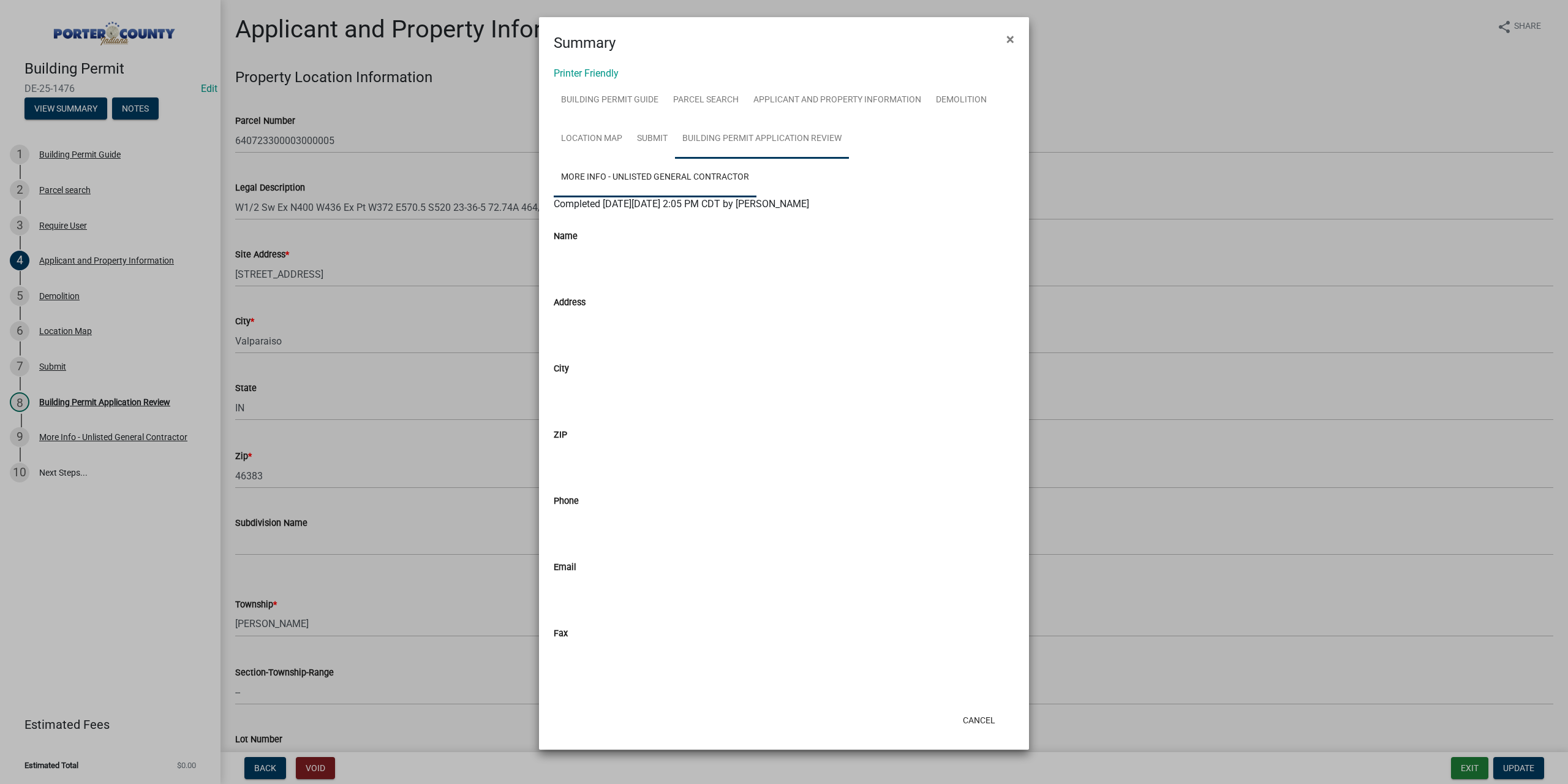
click at [729, 141] on link "Building Permit Application Review" at bounding box center [762, 139] width 174 height 39
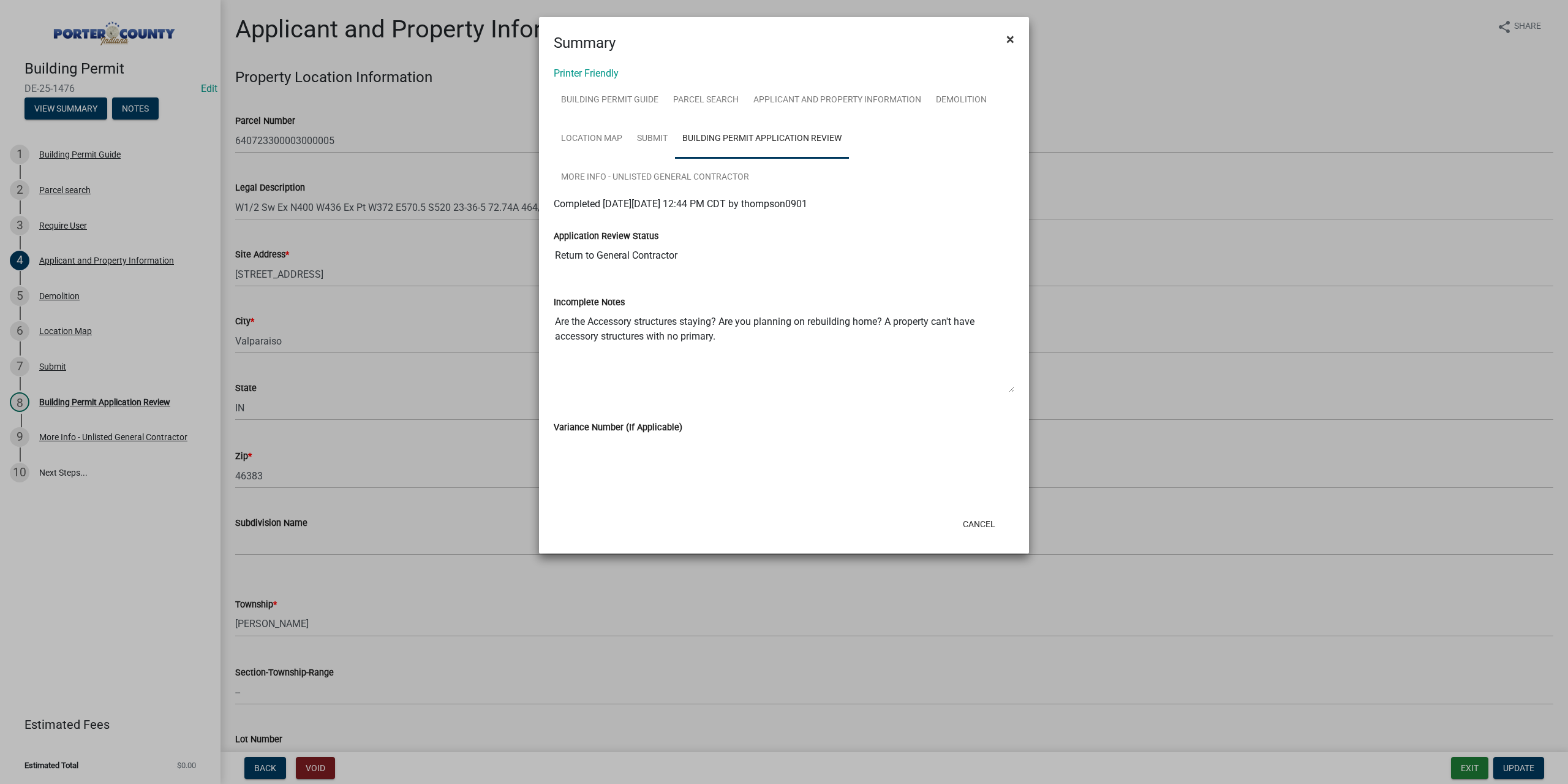
click at [1010, 40] on span "×" at bounding box center [1010, 39] width 8 height 17
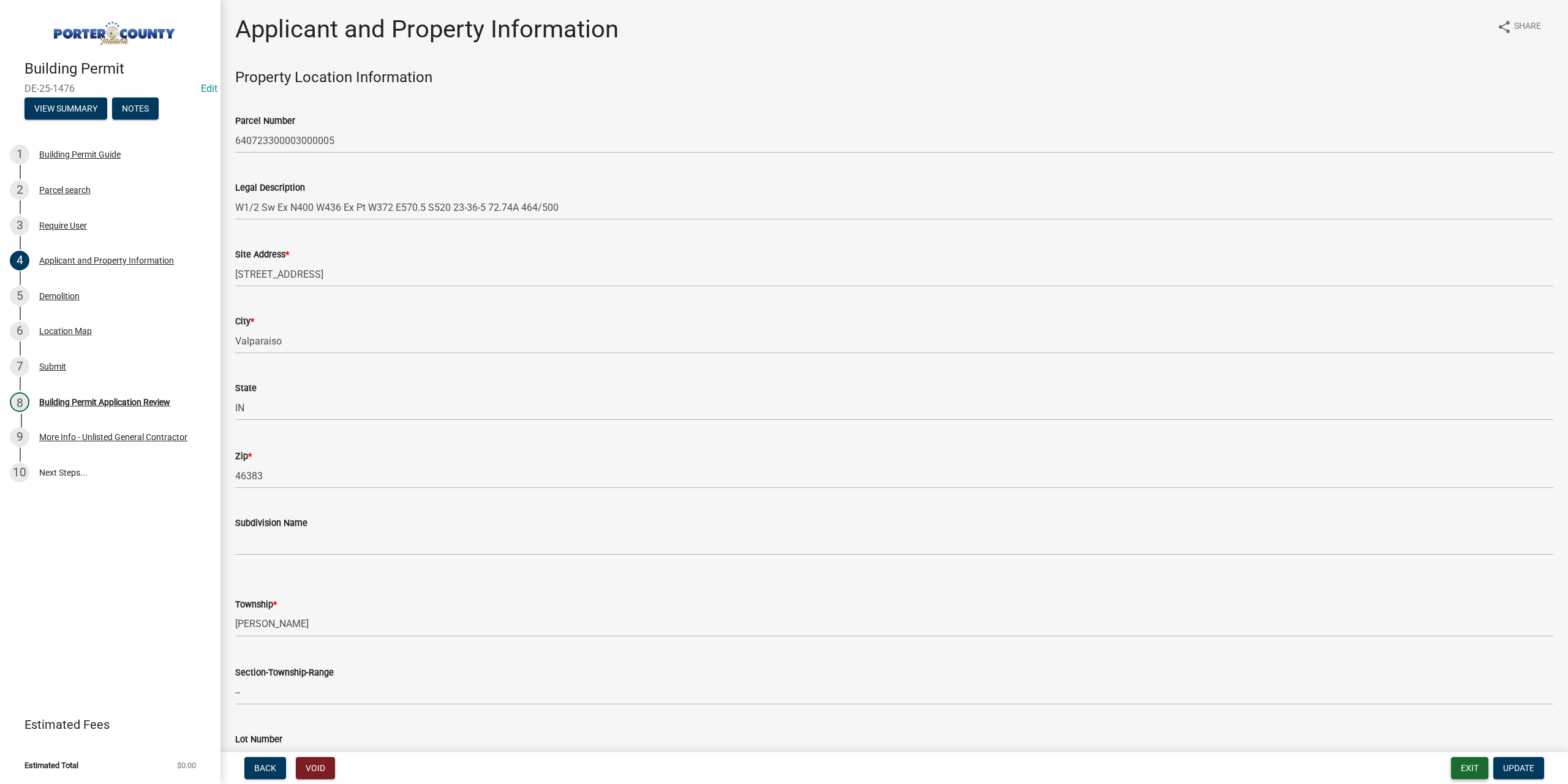
click at [1469, 765] on button "Exit" at bounding box center [1469, 768] width 37 height 22
